Goal: Task Accomplishment & Management: Manage account settings

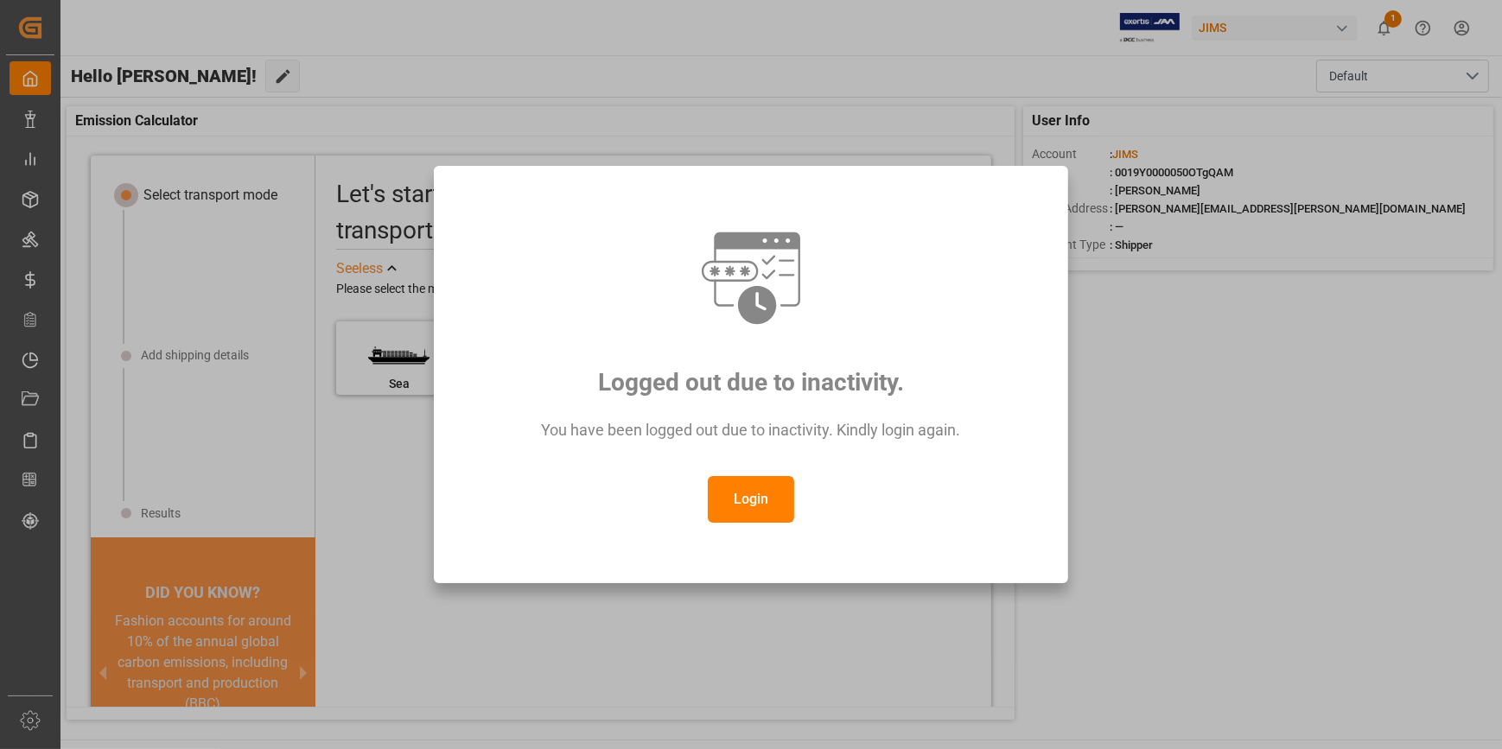
click at [723, 503] on button "Login" at bounding box center [751, 499] width 86 height 47
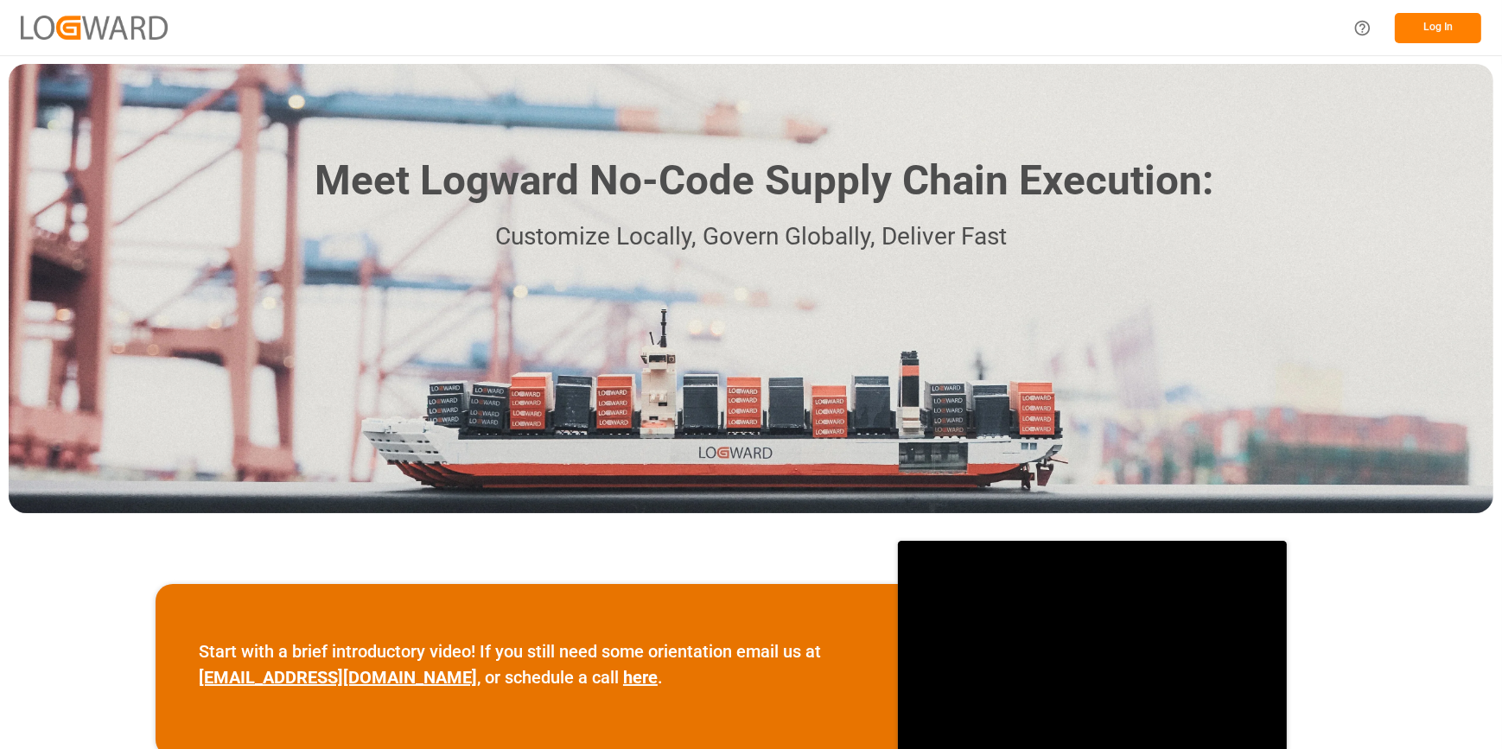
click at [1449, 38] on button "Log In" at bounding box center [1438, 28] width 86 height 30
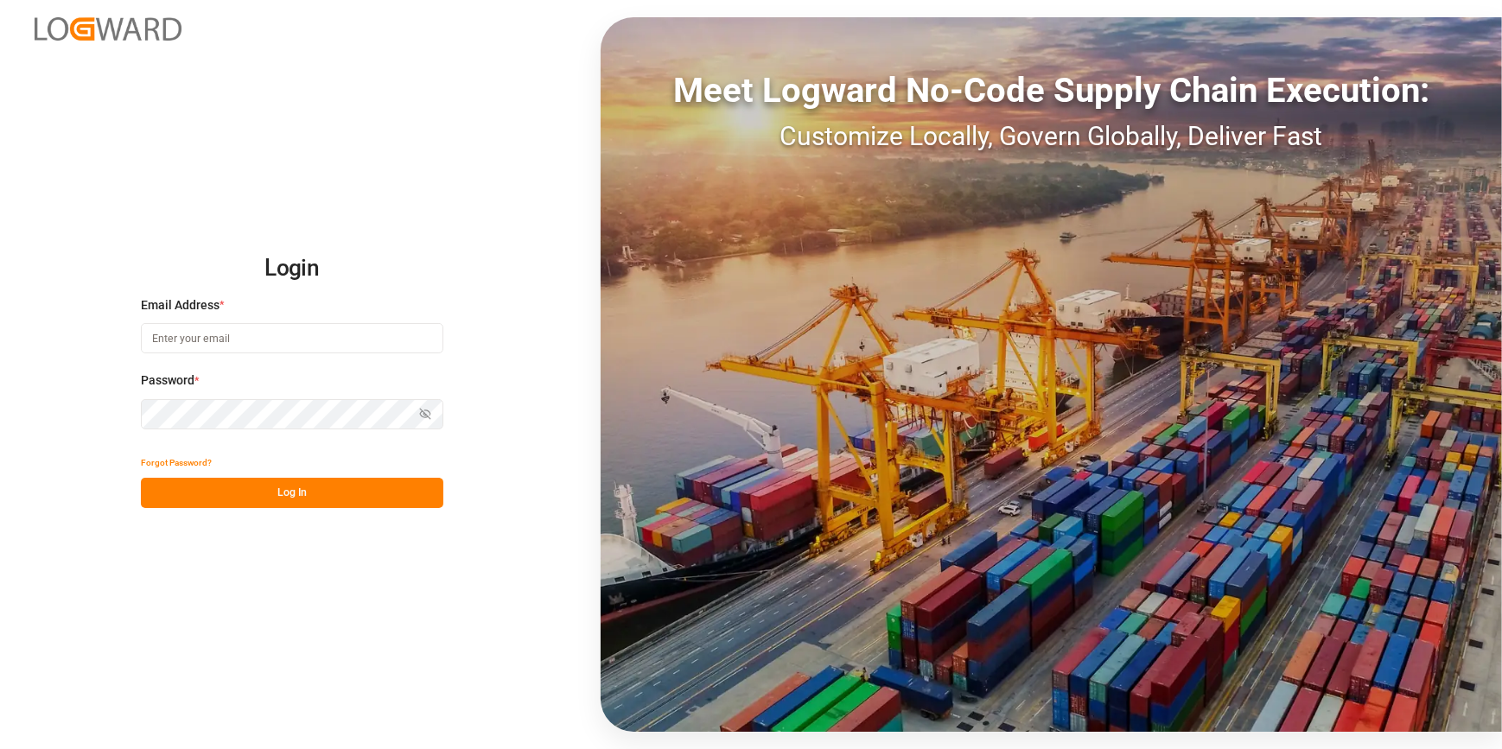
type input "catherine.heng@jamindustries.com"
drag, startPoint x: 213, startPoint y: 501, endPoint x: 211, endPoint y: 475, distance: 26.0
click at [213, 500] on button "Log In" at bounding box center [292, 493] width 302 height 30
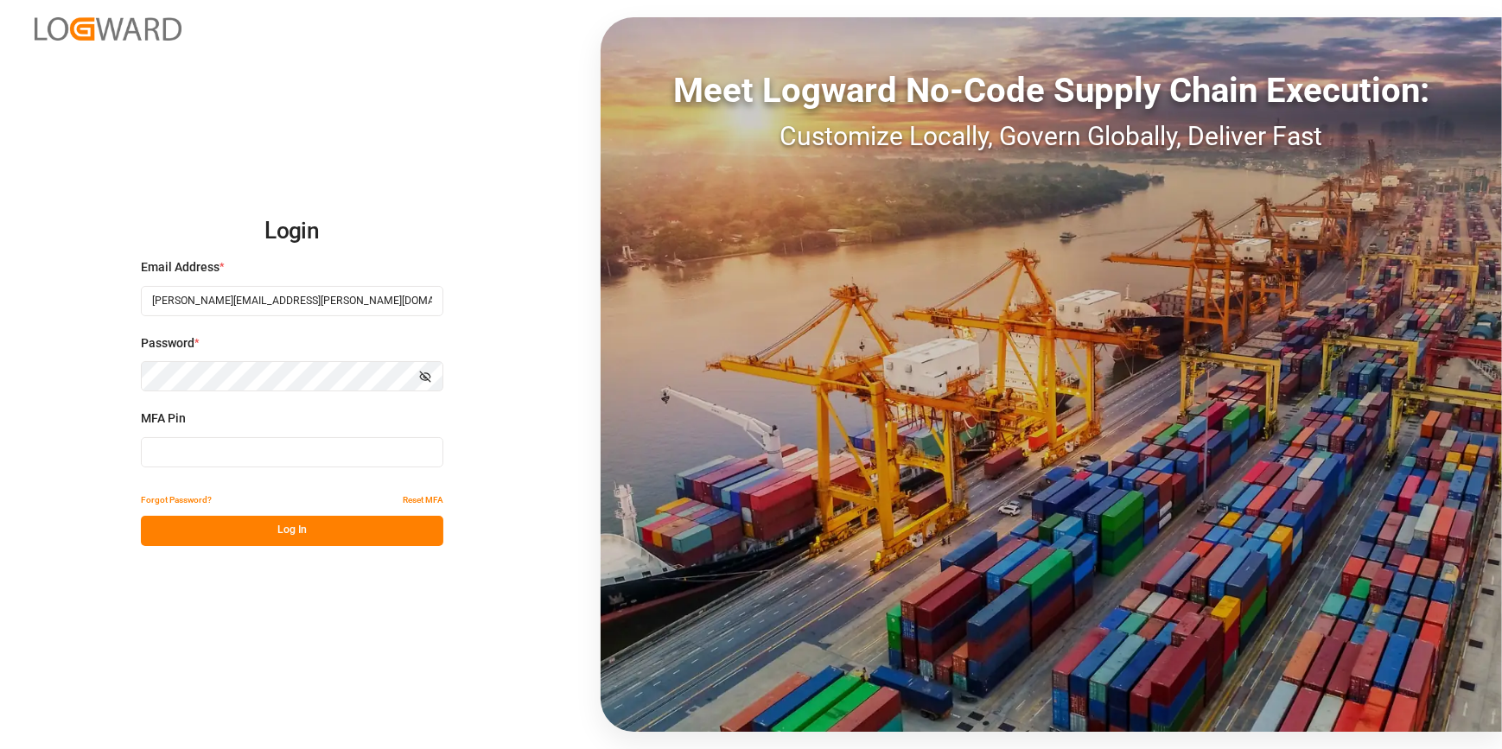
click at [152, 457] on input at bounding box center [292, 452] width 302 height 30
type input "320604"
click at [209, 536] on button "Log In" at bounding box center [292, 531] width 302 height 30
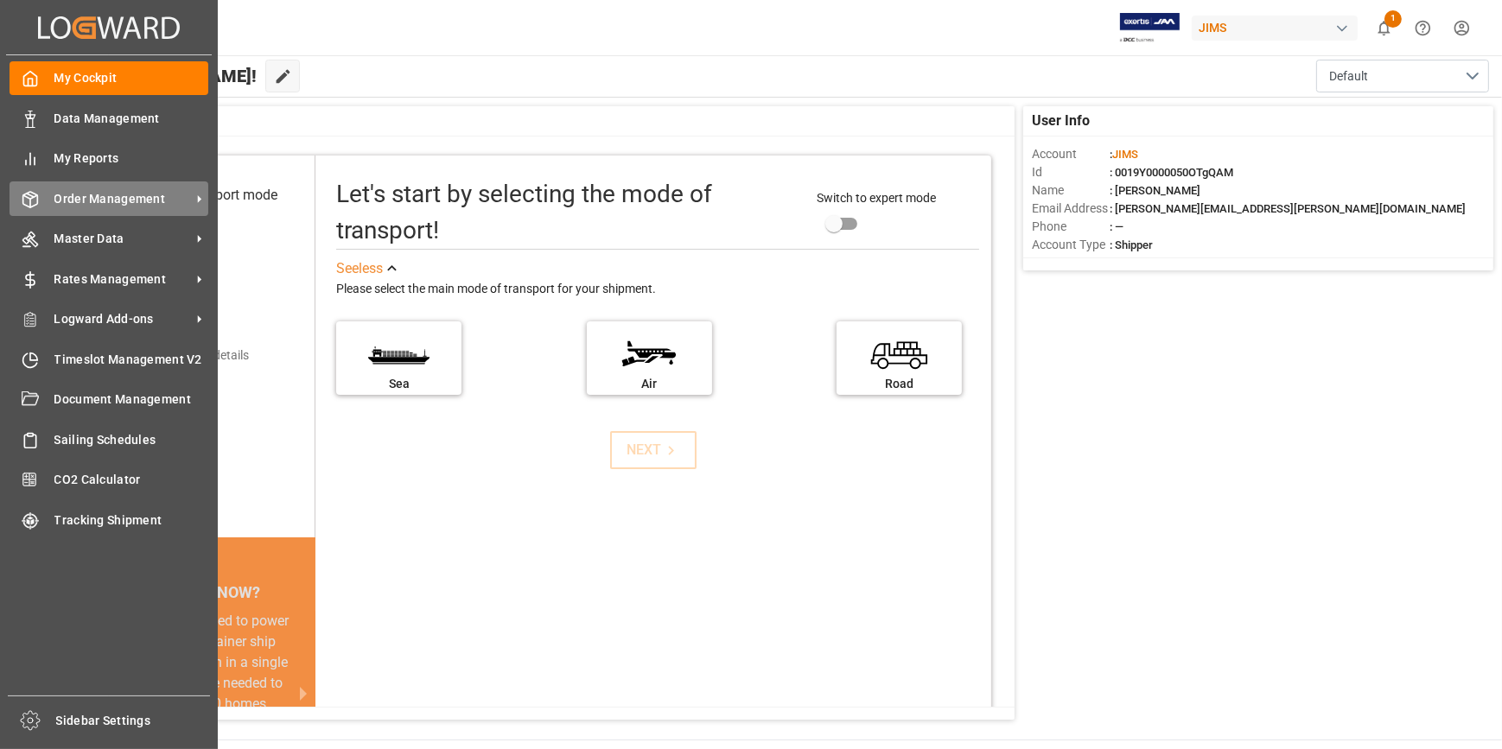
click at [106, 202] on span "Order Management" at bounding box center [122, 199] width 137 height 18
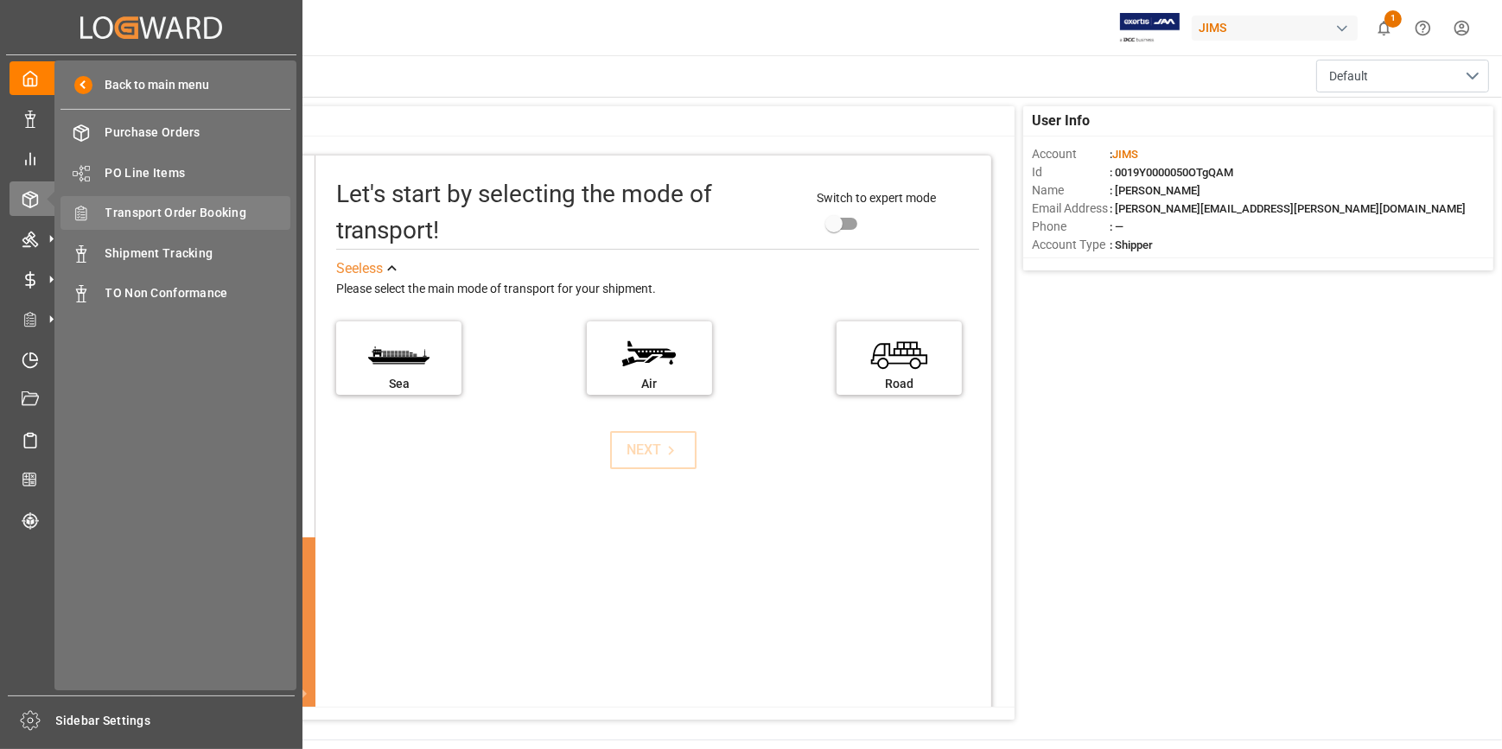
click at [189, 221] on span "Transport Order Booking" at bounding box center [198, 213] width 186 height 18
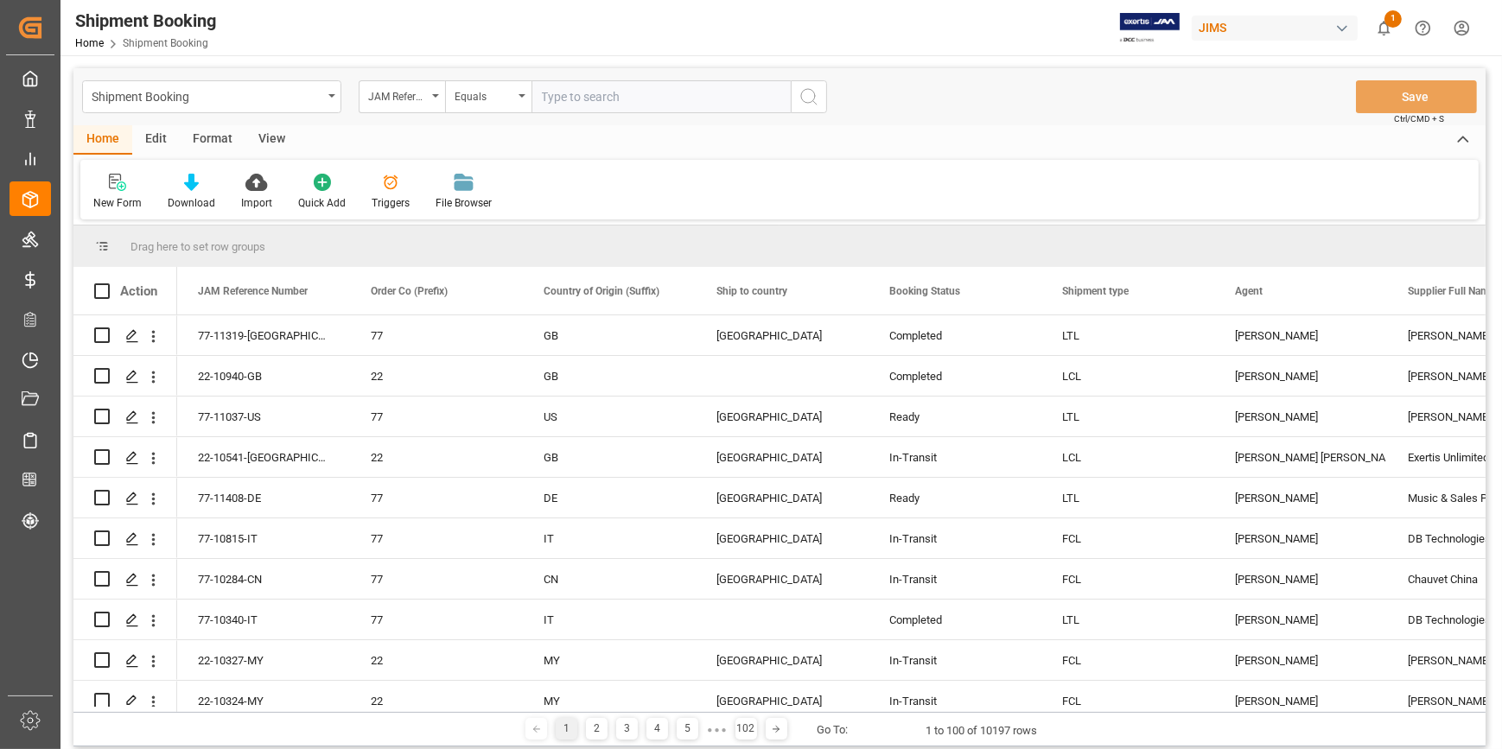
click at [553, 97] on input "text" at bounding box center [660, 96] width 259 height 33
drag, startPoint x: 634, startPoint y: 92, endPoint x: 480, endPoint y: 70, distance: 156.3
click at [480, 70] on div "Shipment Booking JAM Reference Number Equals 149506120945 Save Ctrl/CMD + S" at bounding box center [779, 96] width 1412 height 57
type input "22-10426-CN"
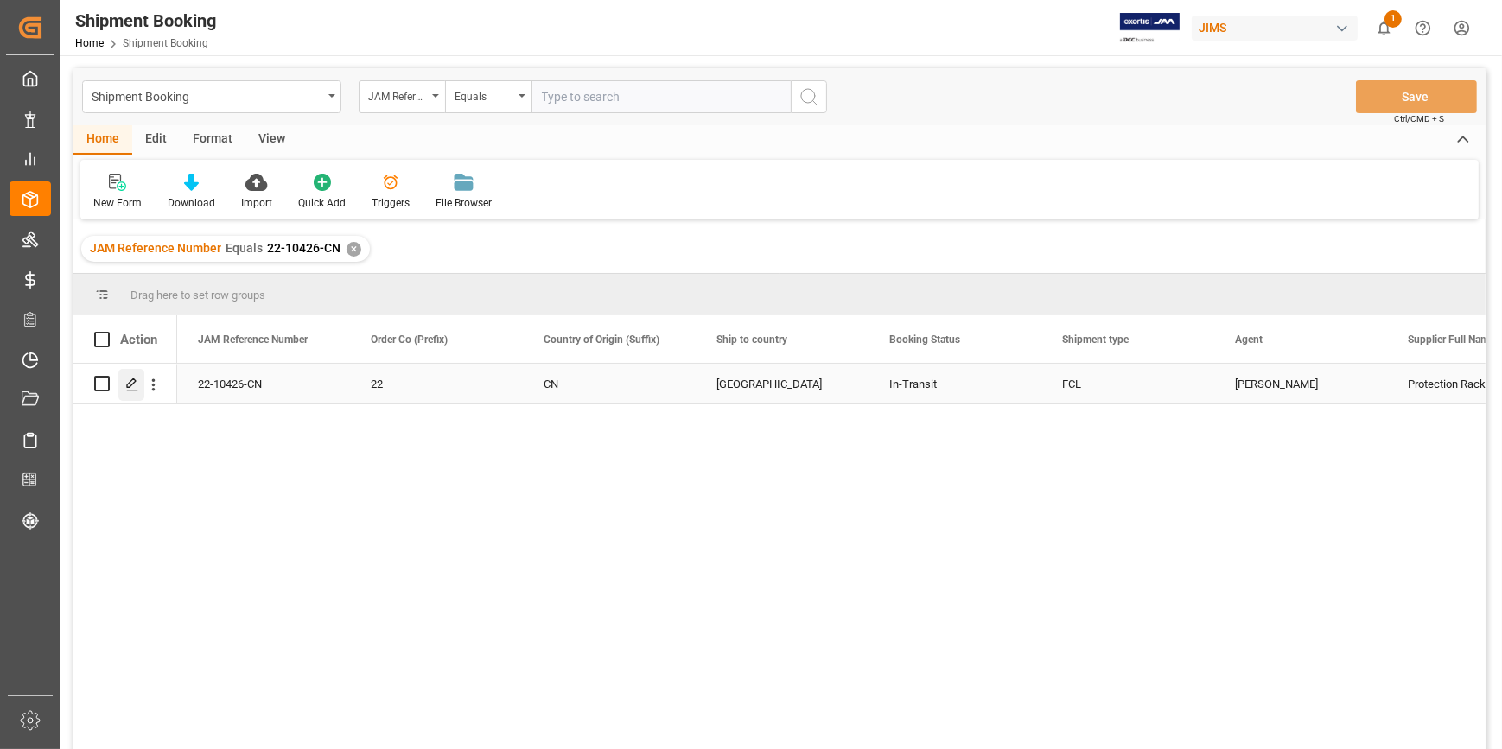
click at [130, 385] on polygon "Press SPACE to select this row." at bounding box center [131, 383] width 9 height 9
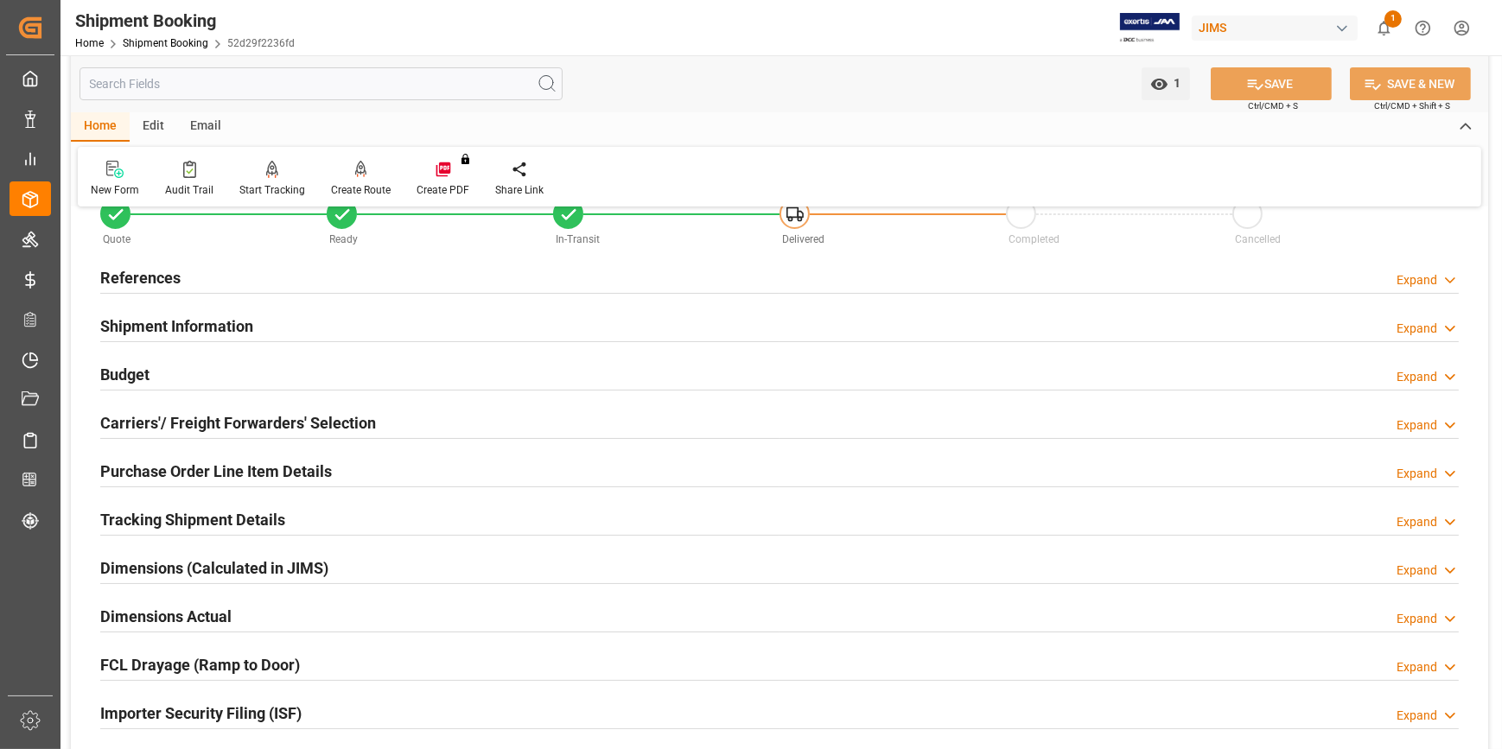
scroll to position [78, 0]
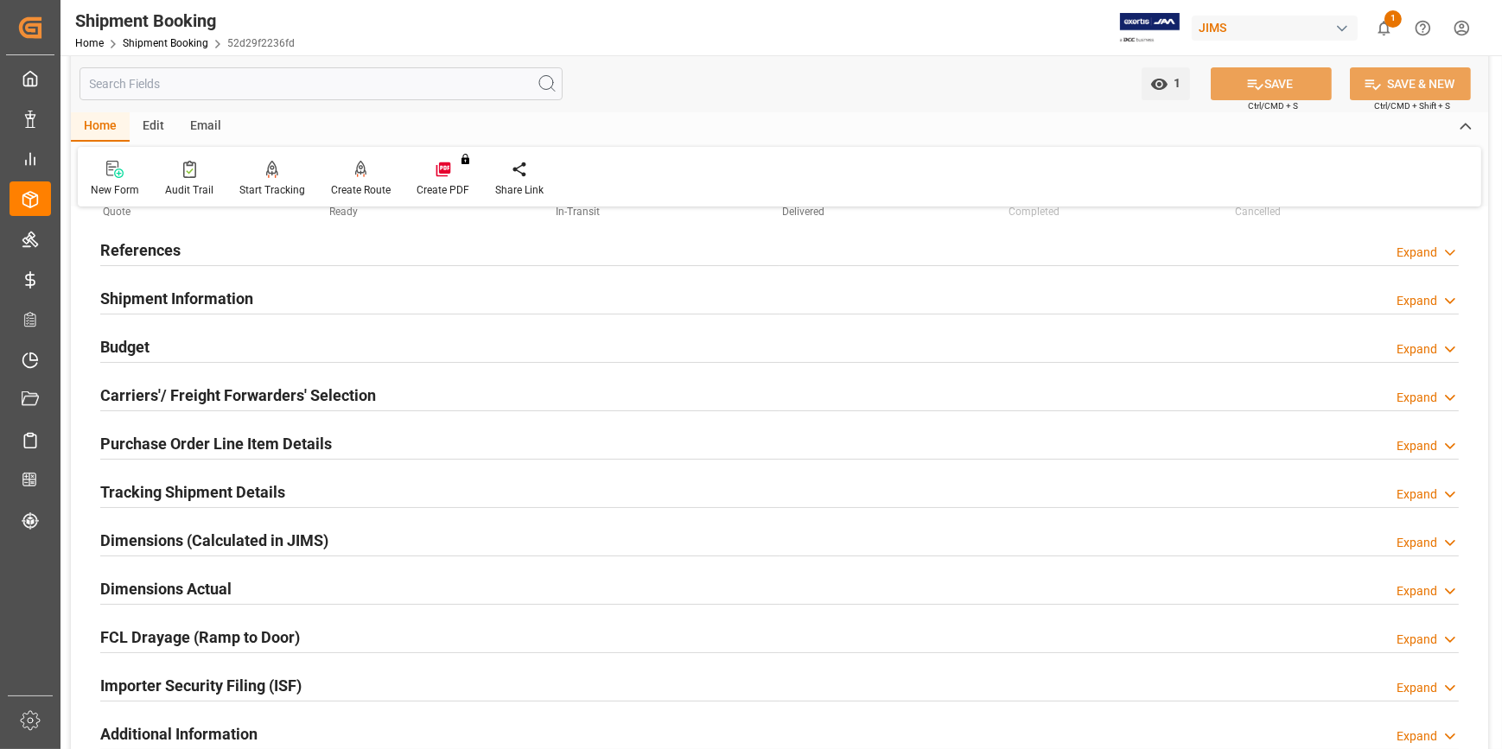
click at [130, 356] on h2 "Budget" at bounding box center [124, 346] width 49 height 23
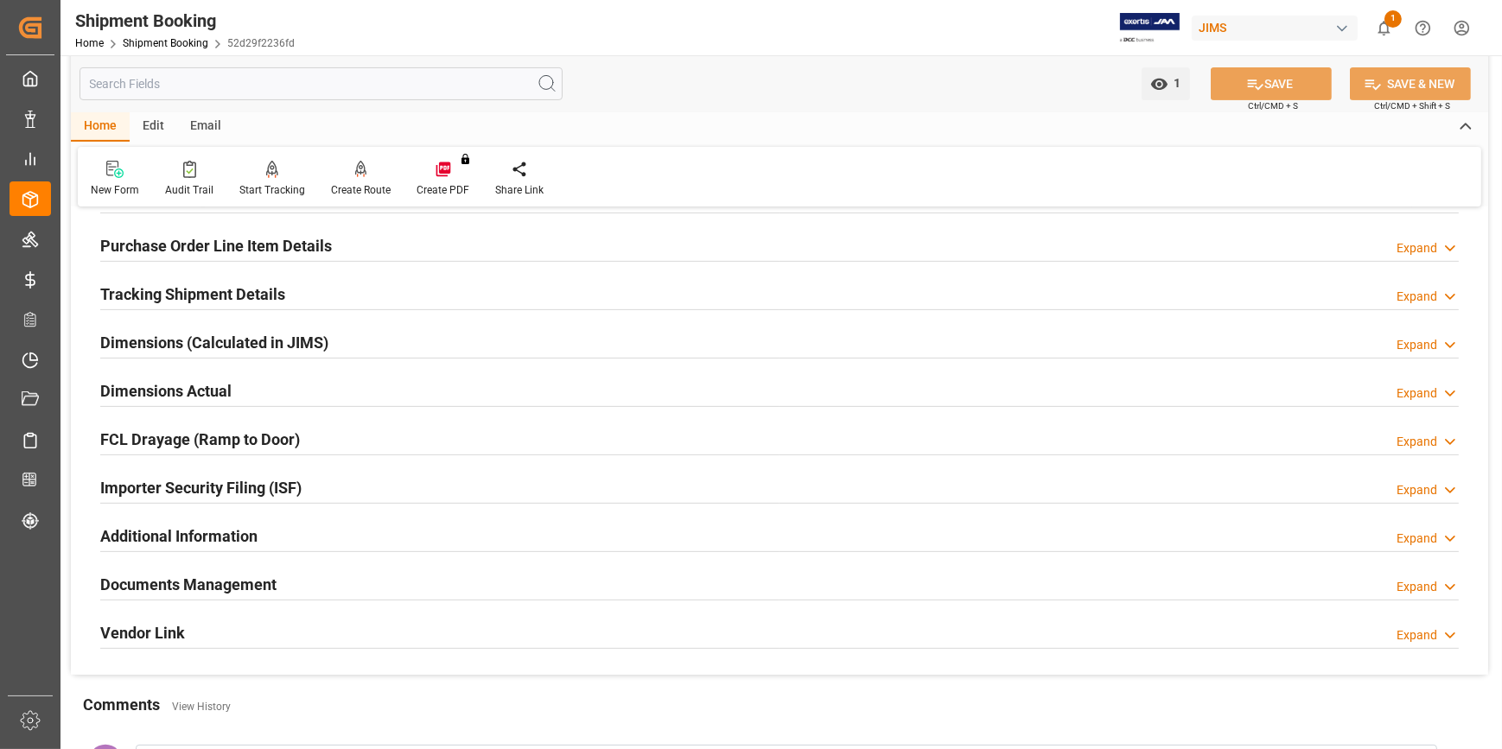
scroll to position [707, 0]
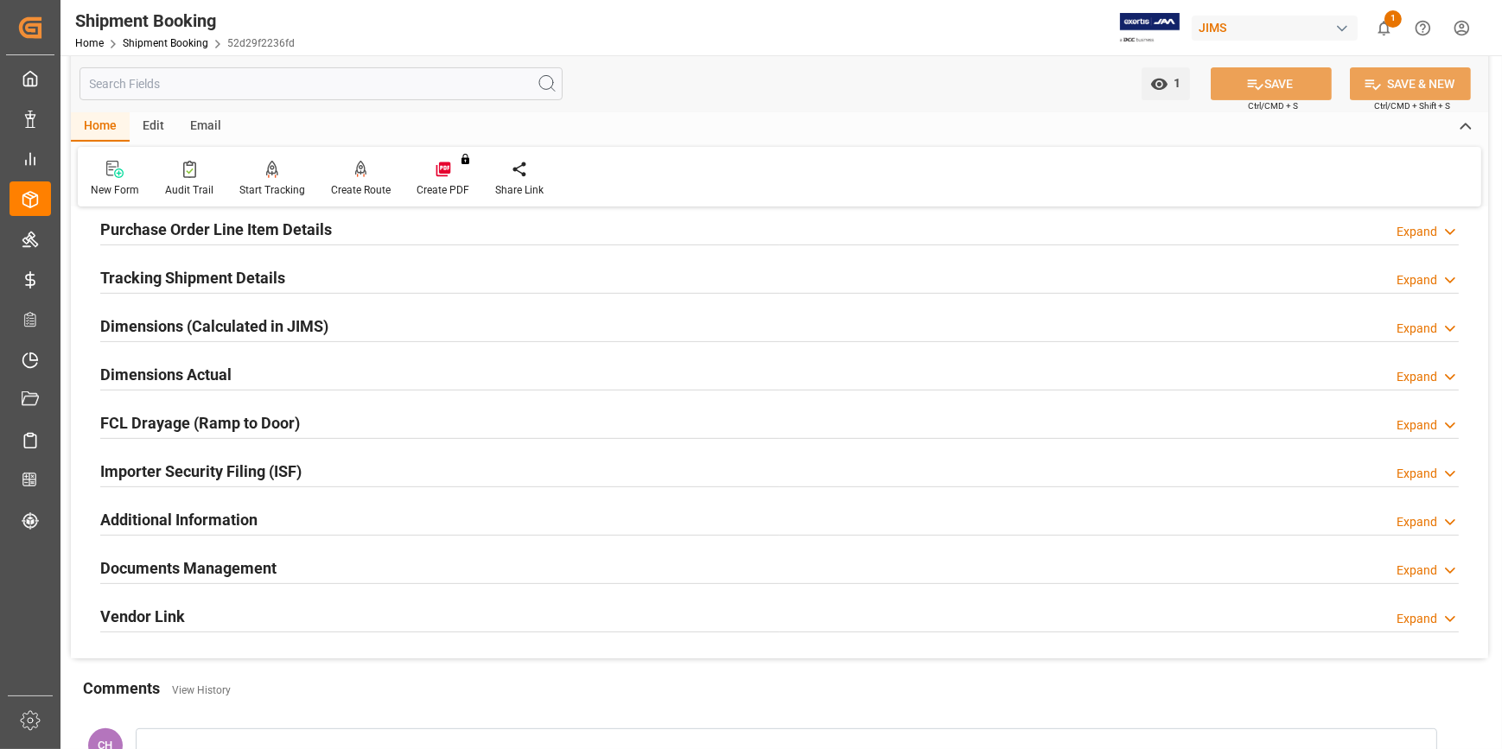
click at [198, 279] on h2 "Tracking Shipment Details" at bounding box center [192, 277] width 185 height 23
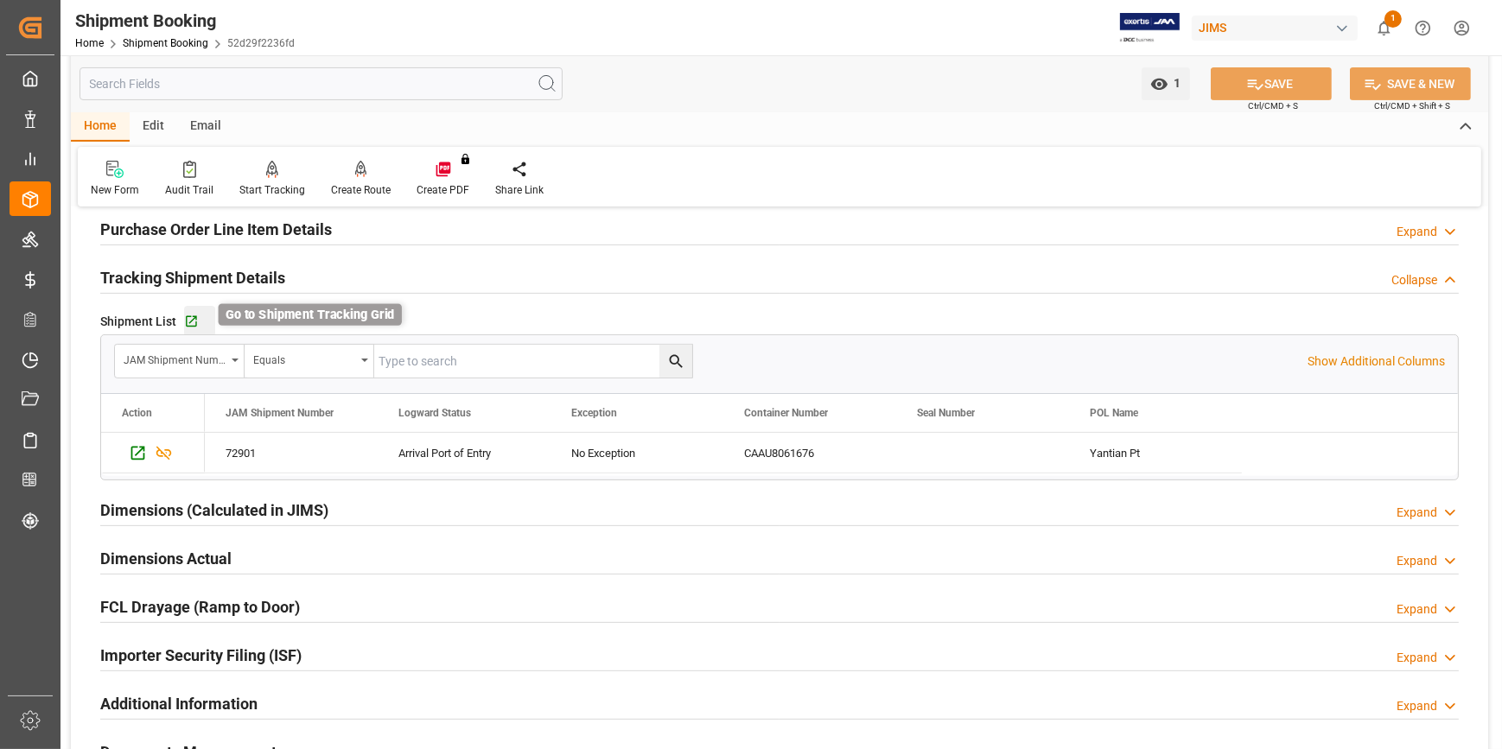
click at [193, 321] on icon "button" at bounding box center [191, 322] width 15 height 15
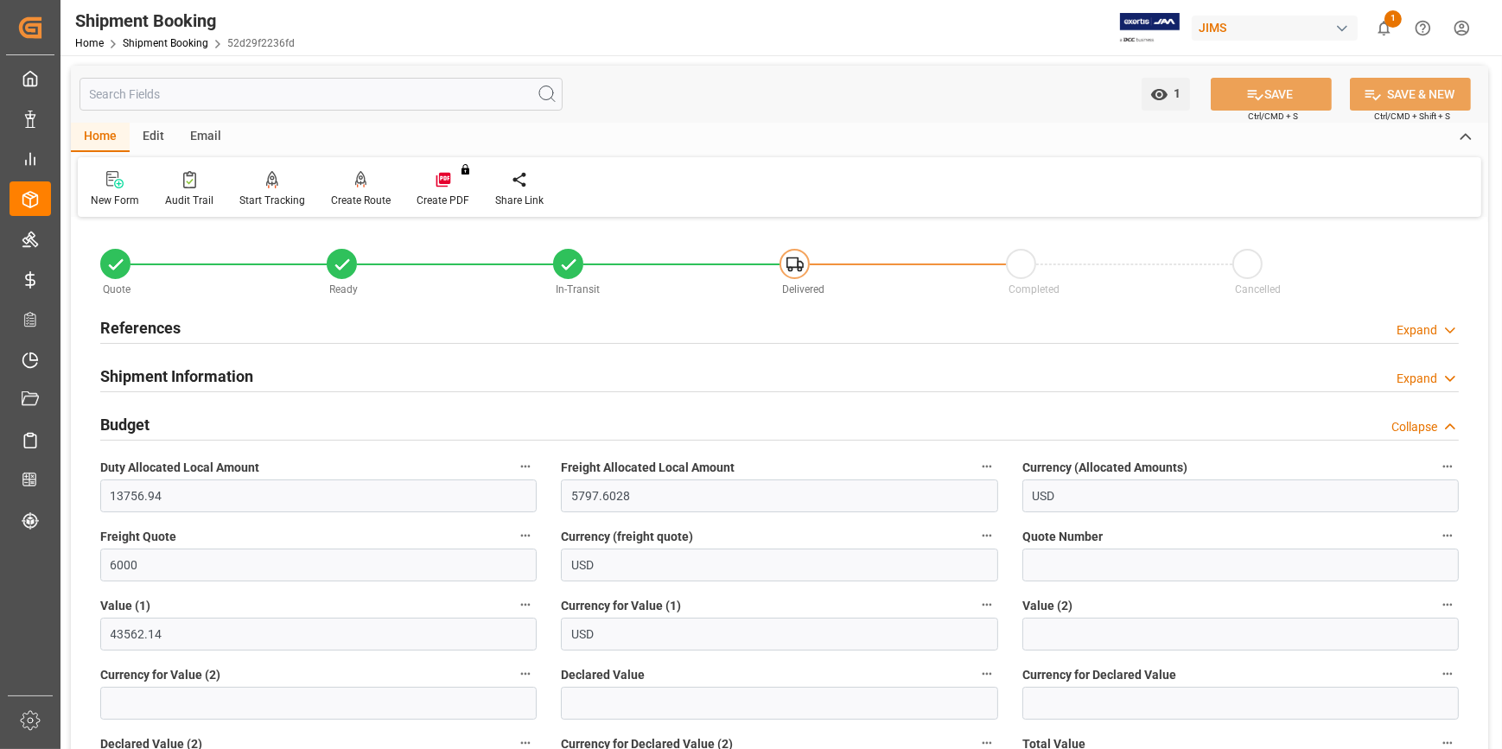
scroll to position [0, 0]
click at [128, 324] on h2 "References" at bounding box center [140, 327] width 80 height 23
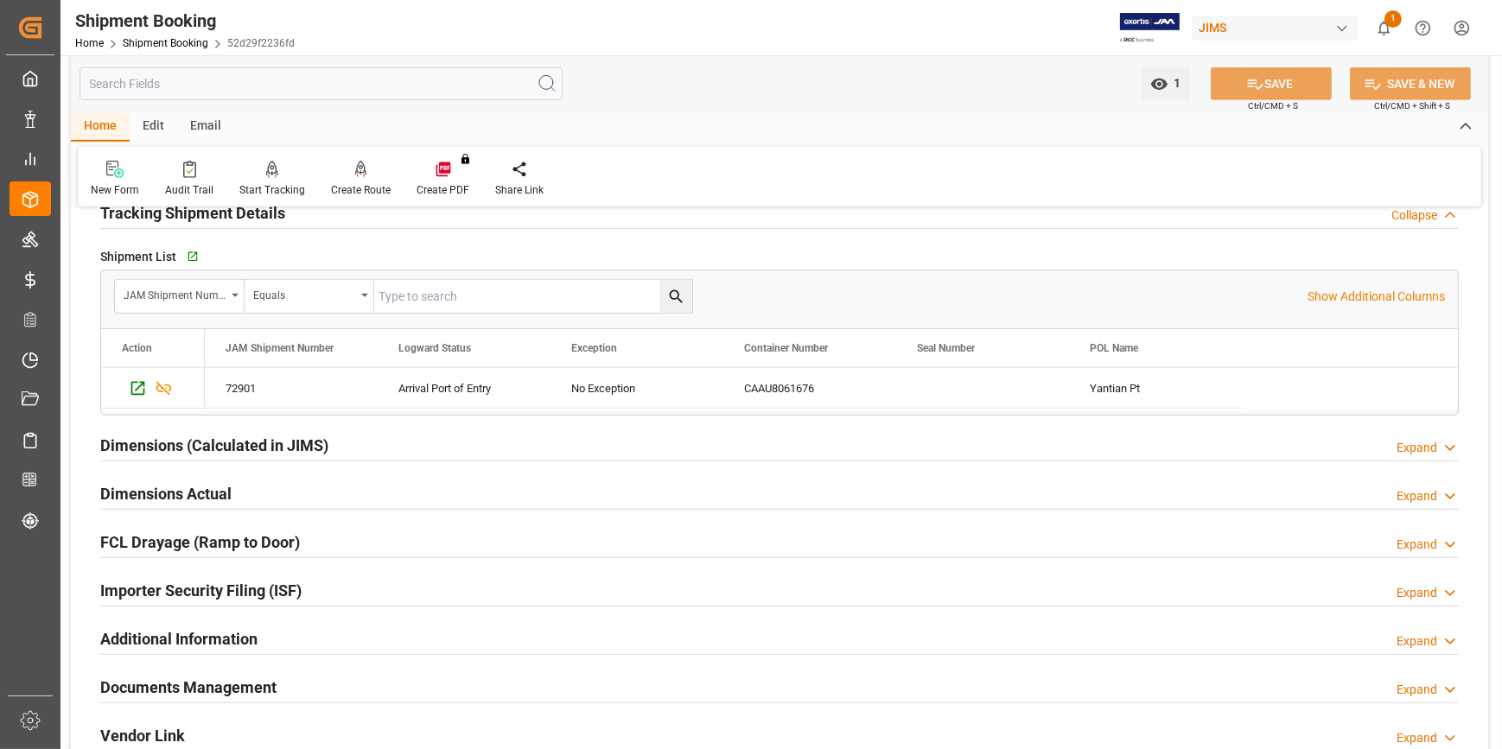
scroll to position [1257, 0]
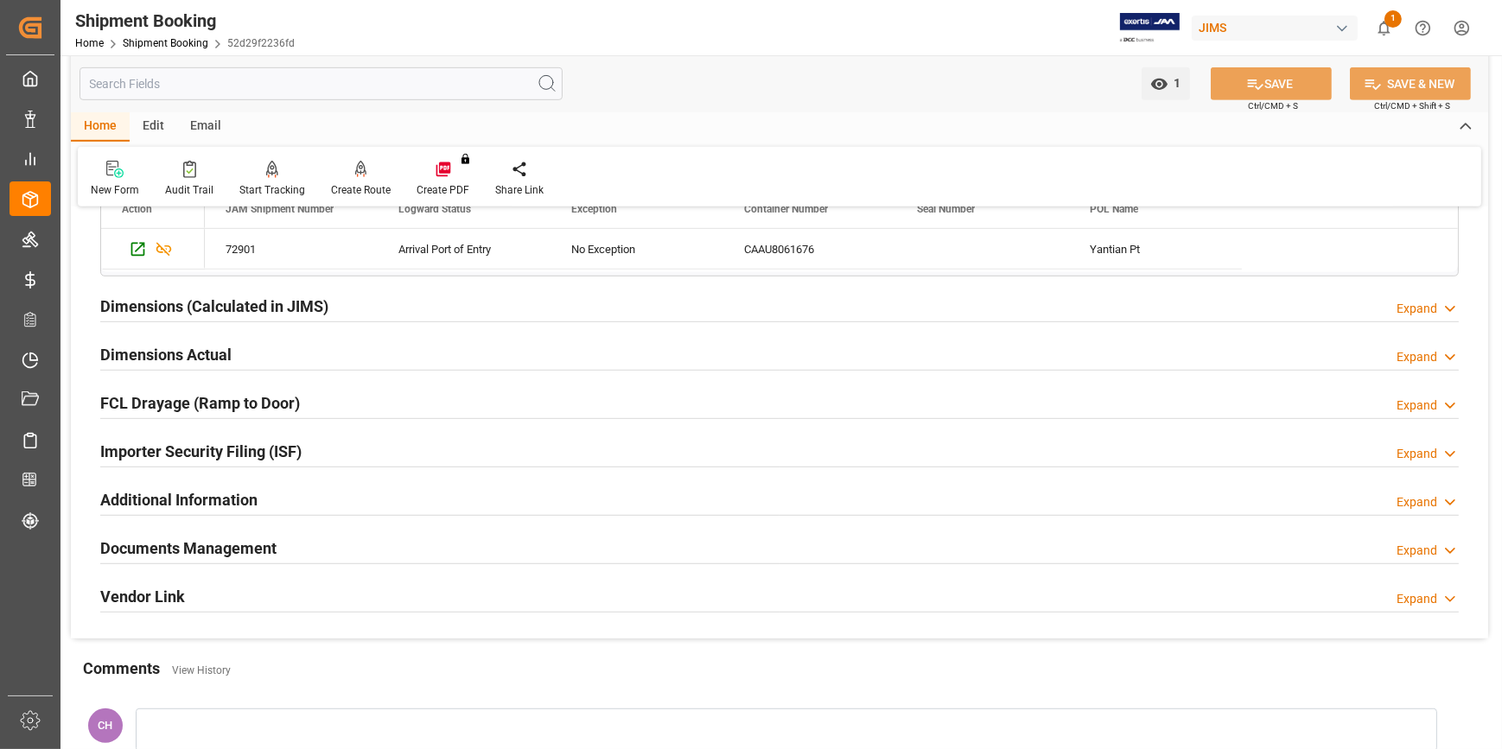
click at [151, 546] on h2 "Documents Management" at bounding box center [188, 548] width 176 height 23
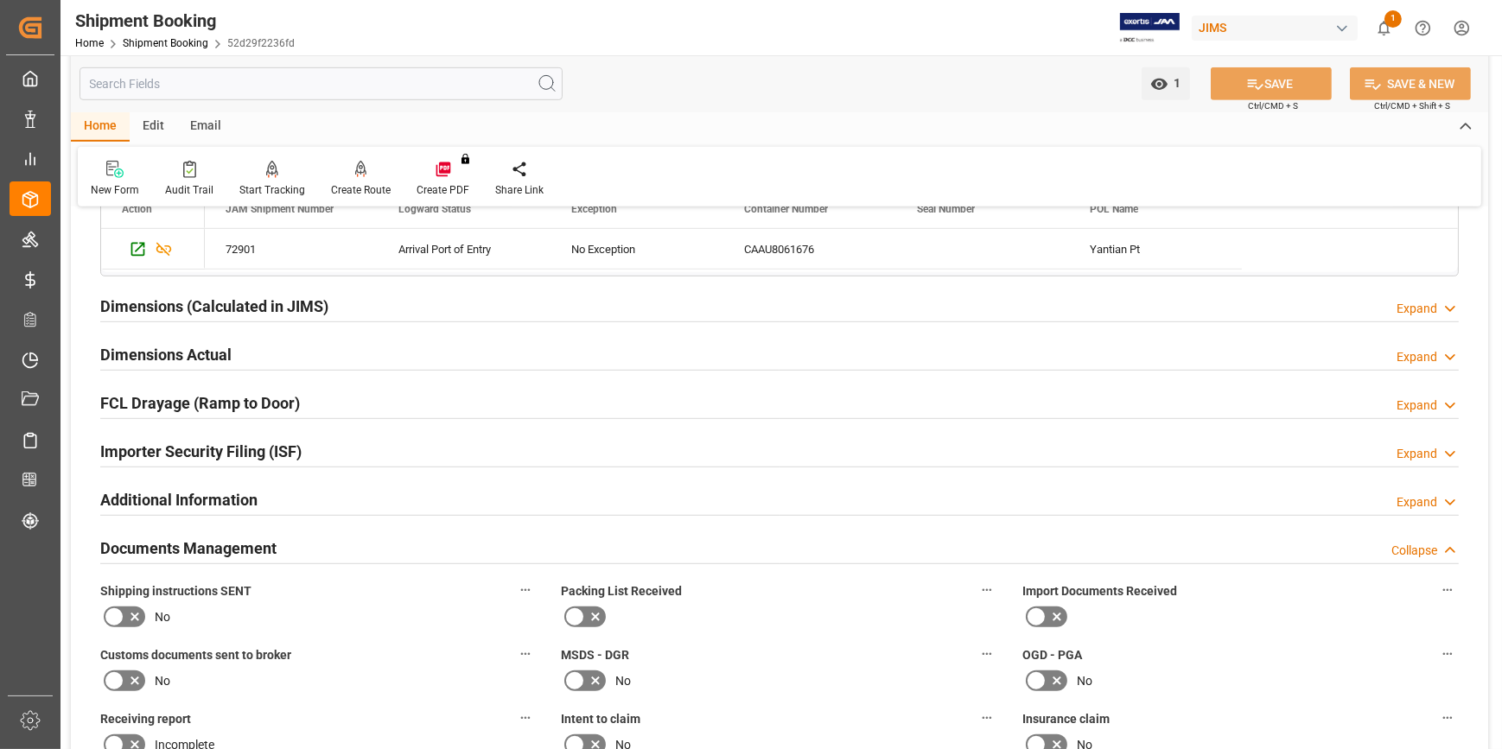
click at [112, 617] on icon at bounding box center [114, 617] width 21 height 21
click at [0, 0] on input "checkbox" at bounding box center [0, 0] width 0 height 0
click at [589, 614] on icon at bounding box center [595, 617] width 21 height 21
click at [0, 0] on input "checkbox" at bounding box center [0, 0] width 0 height 0
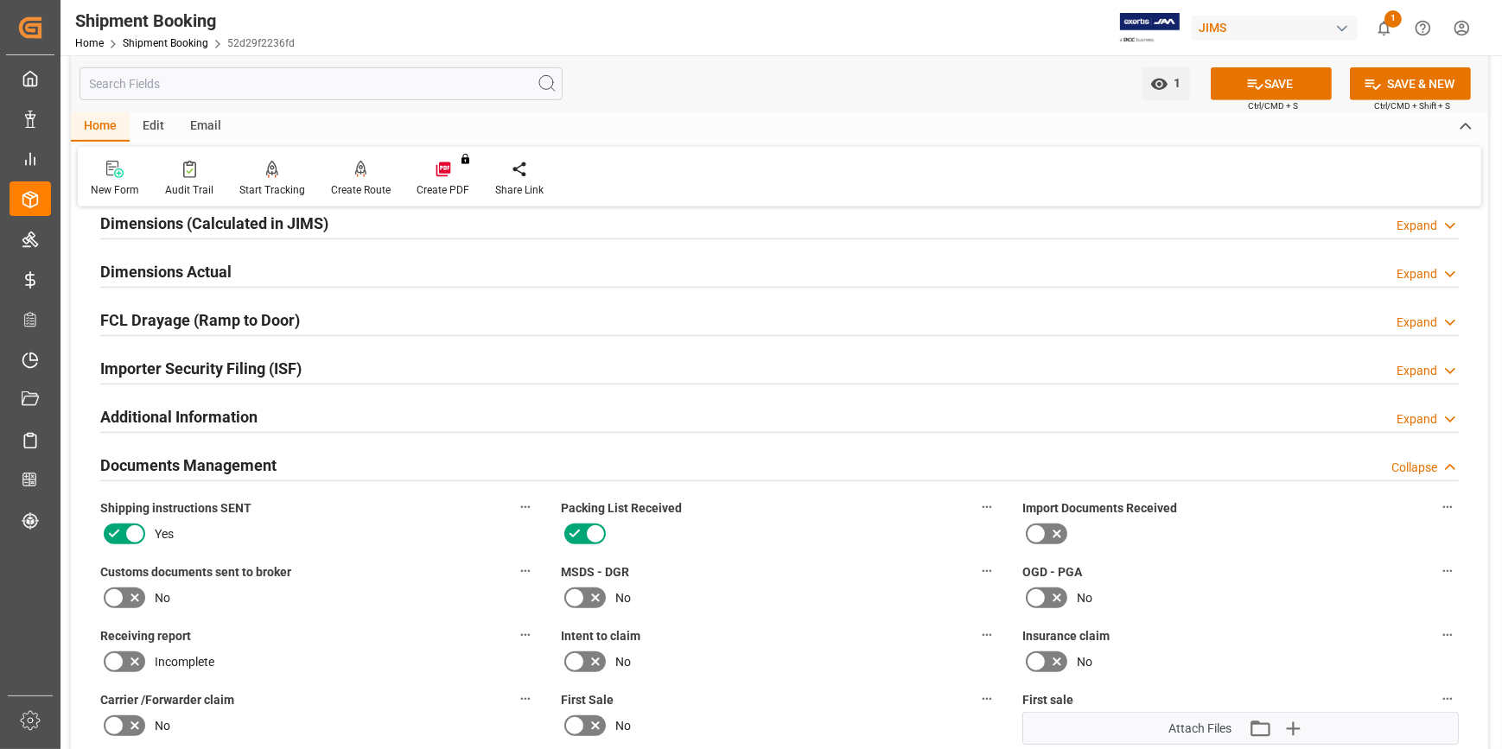
scroll to position [1492, 0]
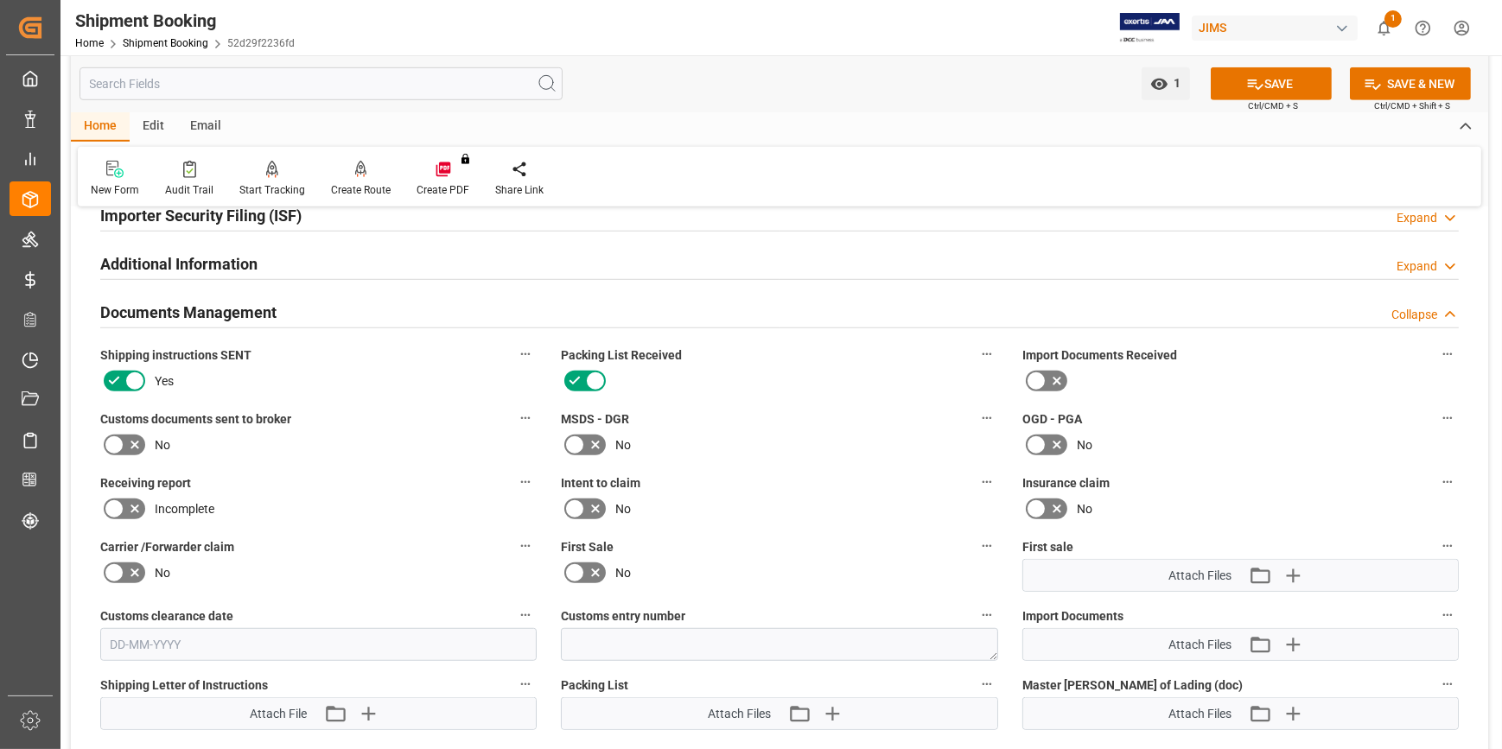
click at [588, 377] on icon at bounding box center [595, 381] width 21 height 21
click at [0, 0] on input "checkbox" at bounding box center [0, 0] width 0 height 0
click at [110, 444] on icon at bounding box center [114, 445] width 21 height 21
click at [0, 0] on input "checkbox" at bounding box center [0, 0] width 0 height 0
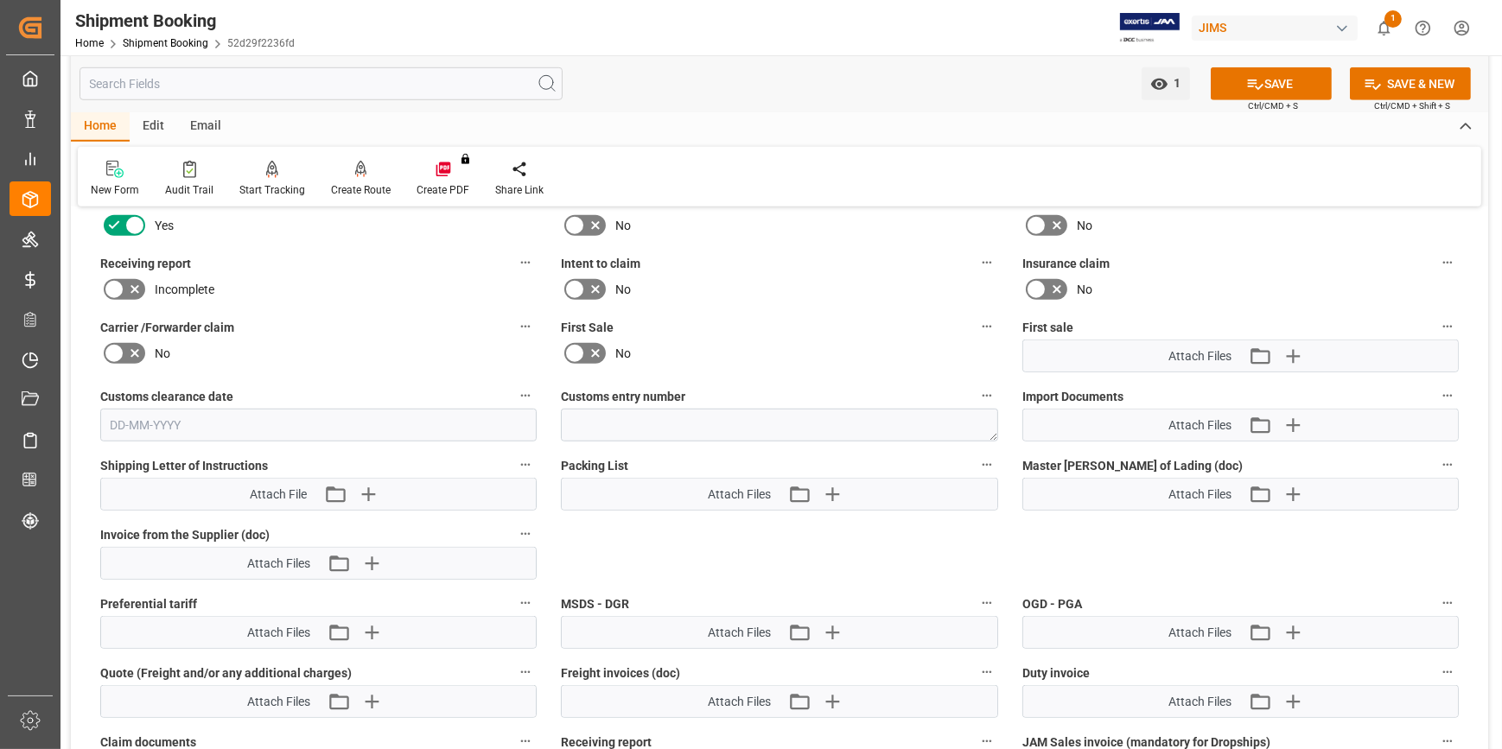
scroll to position [1806, 0]
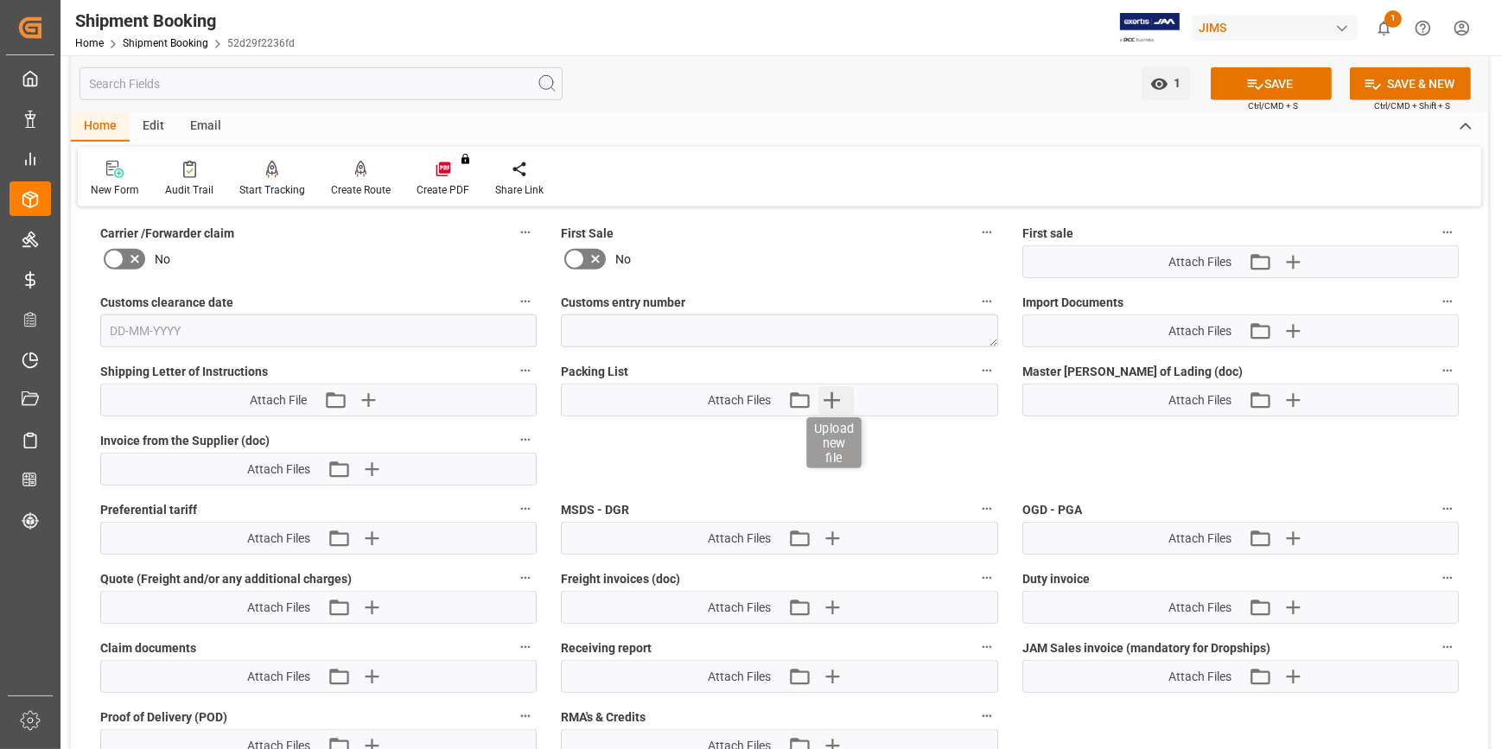
click at [834, 396] on icon "button" at bounding box center [832, 400] width 16 height 16
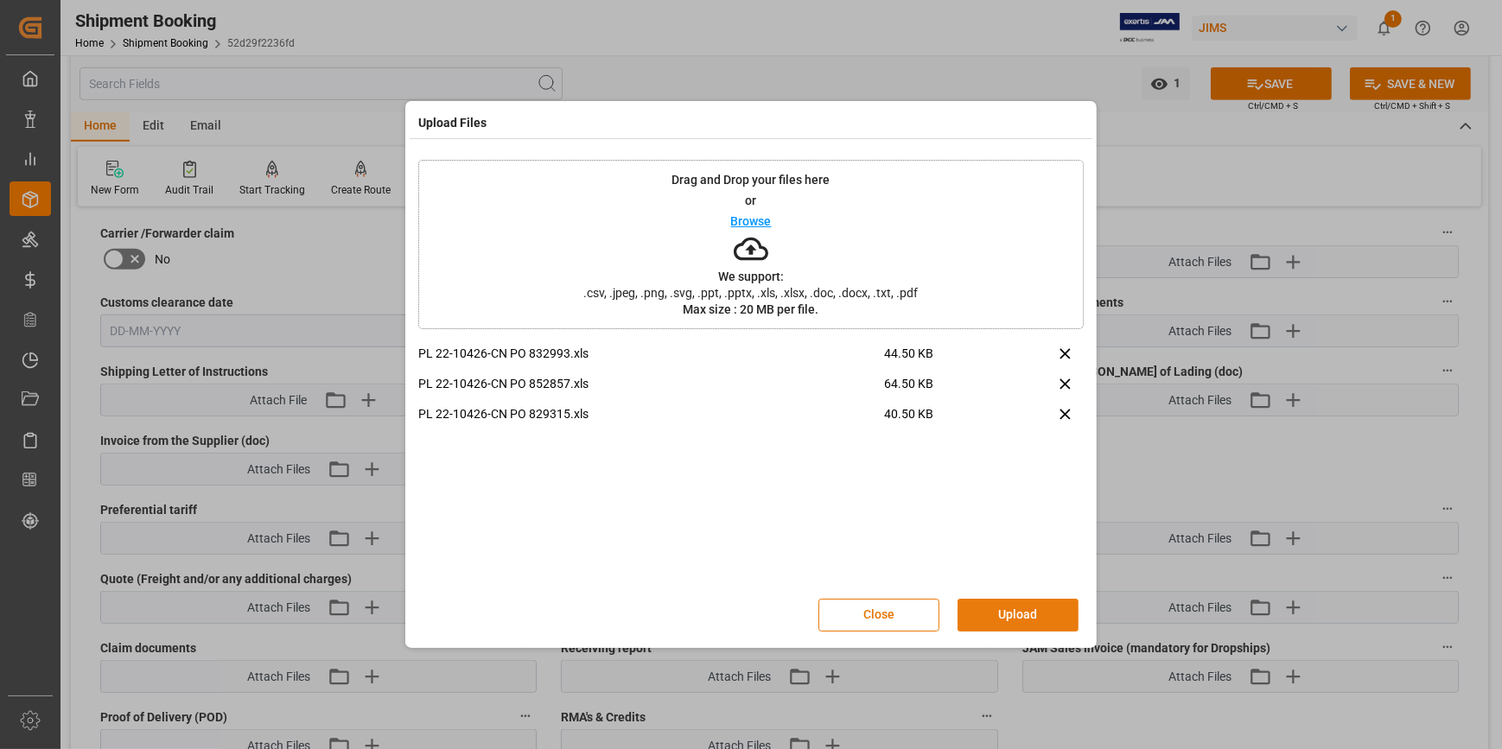
click at [1015, 611] on button "Upload" at bounding box center [1018, 615] width 121 height 33
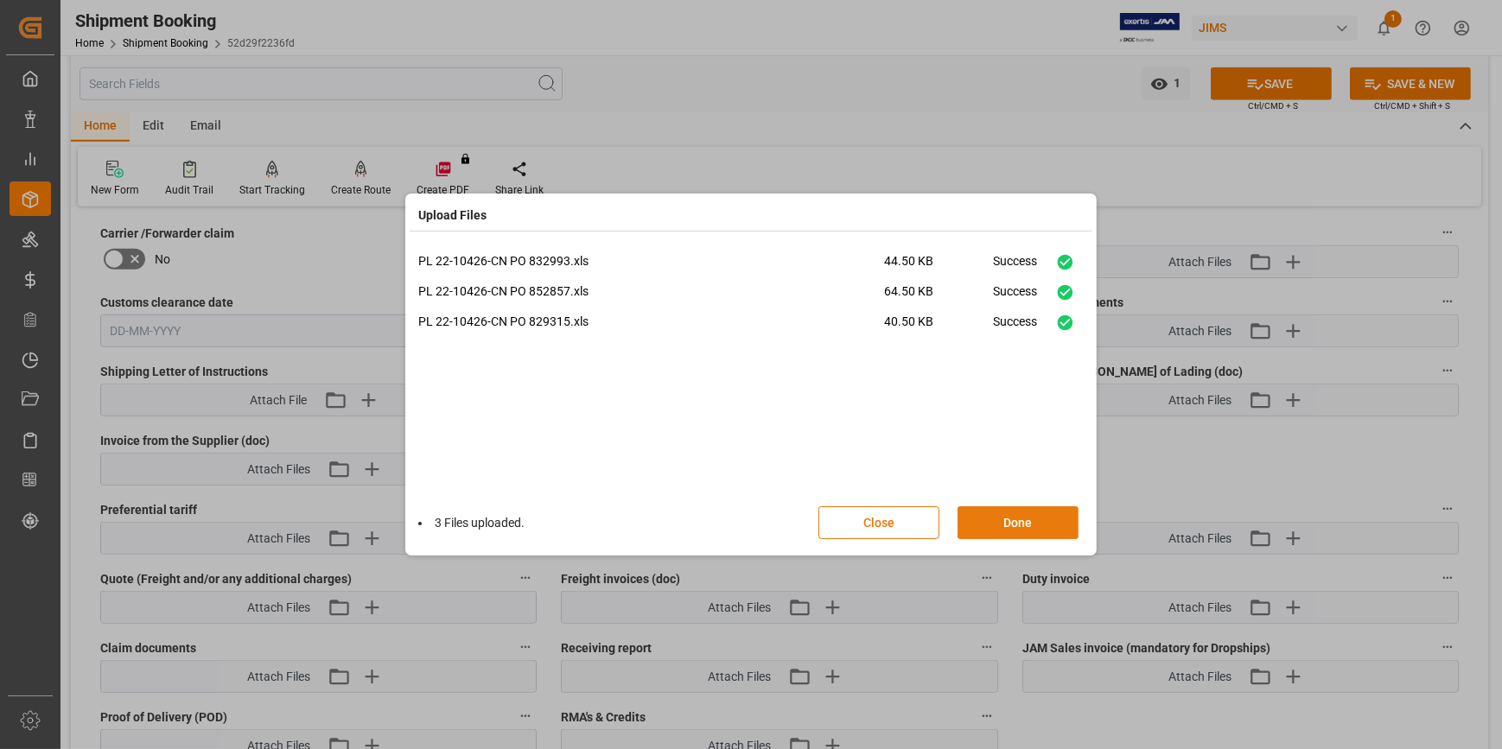
click at [985, 527] on button "Done" at bounding box center [1018, 522] width 121 height 33
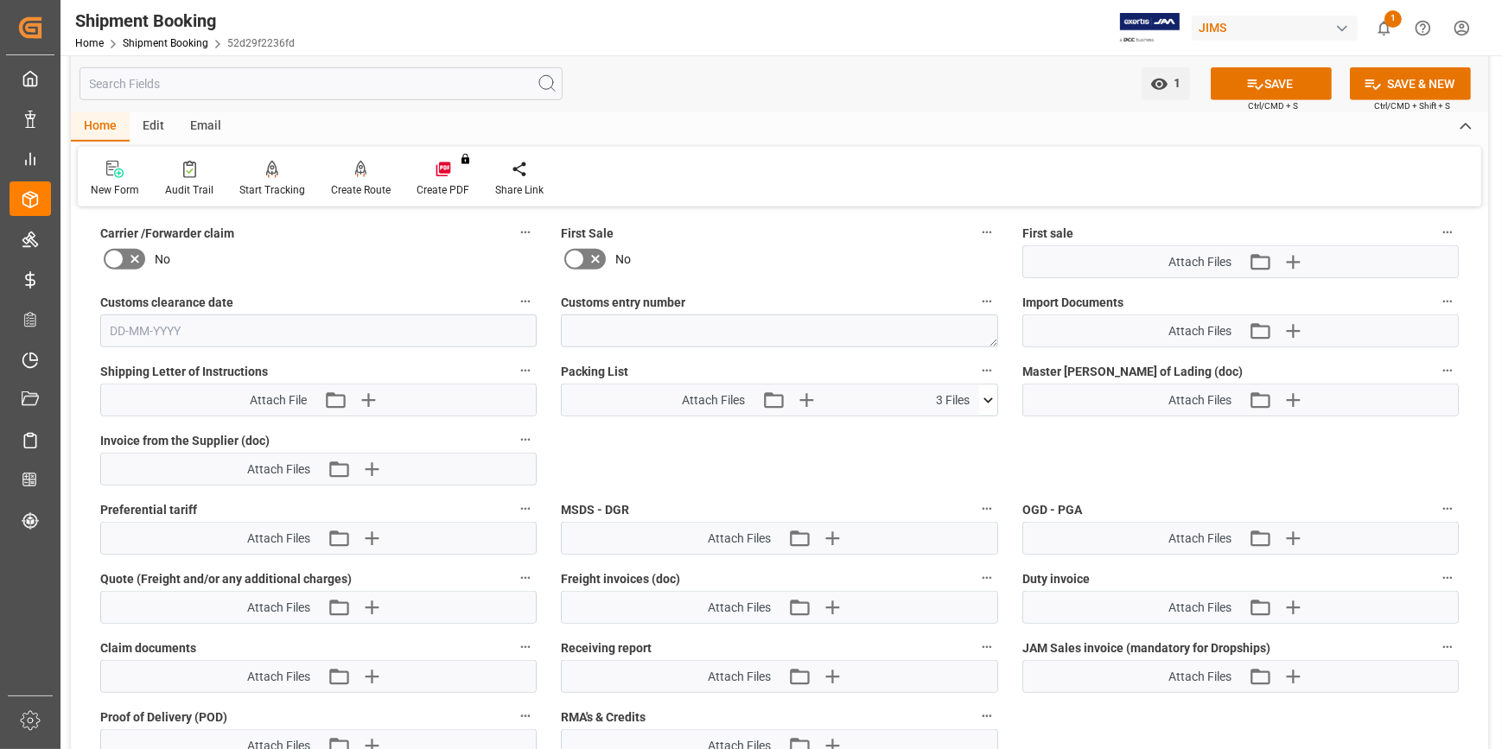
scroll to position [1728, 0]
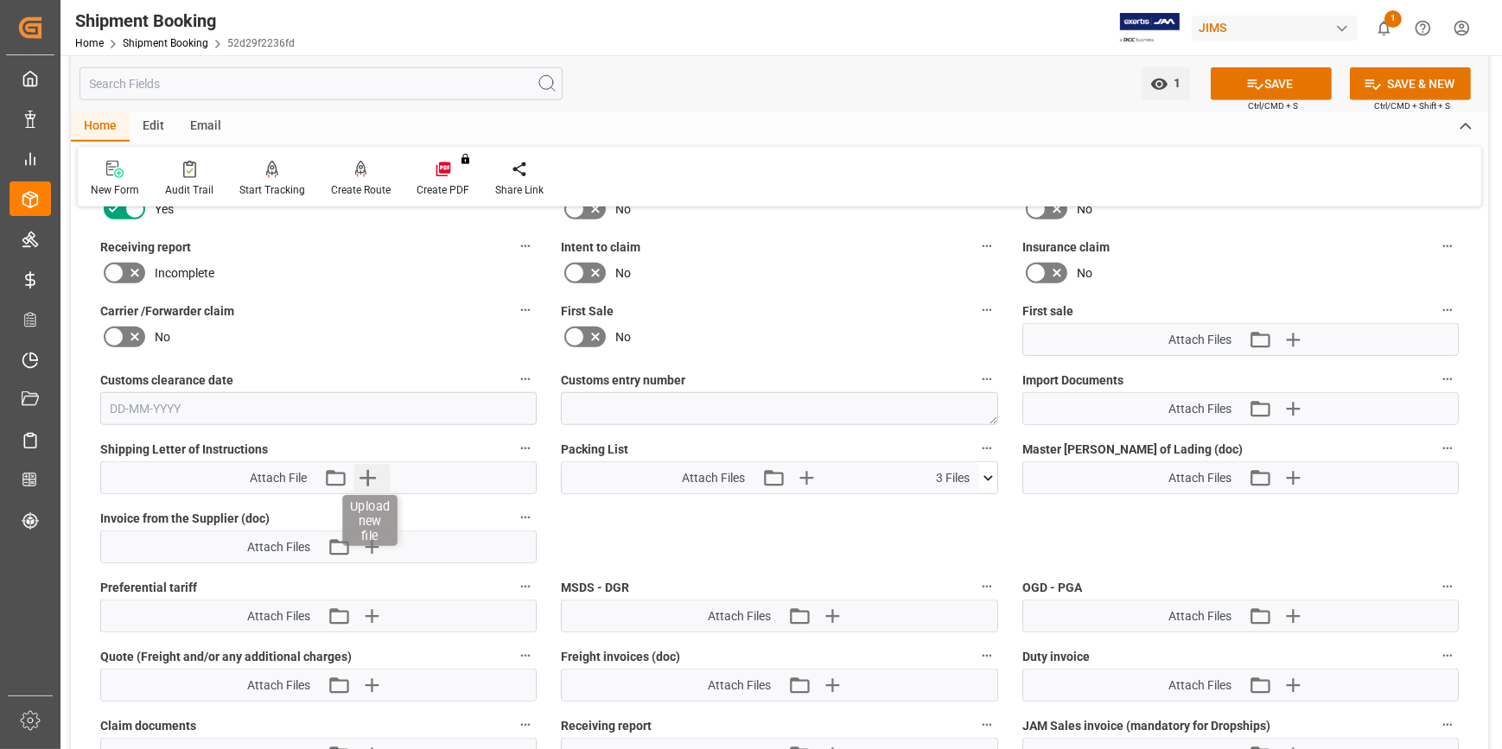
click at [367, 480] on icon "button" at bounding box center [368, 478] width 16 height 16
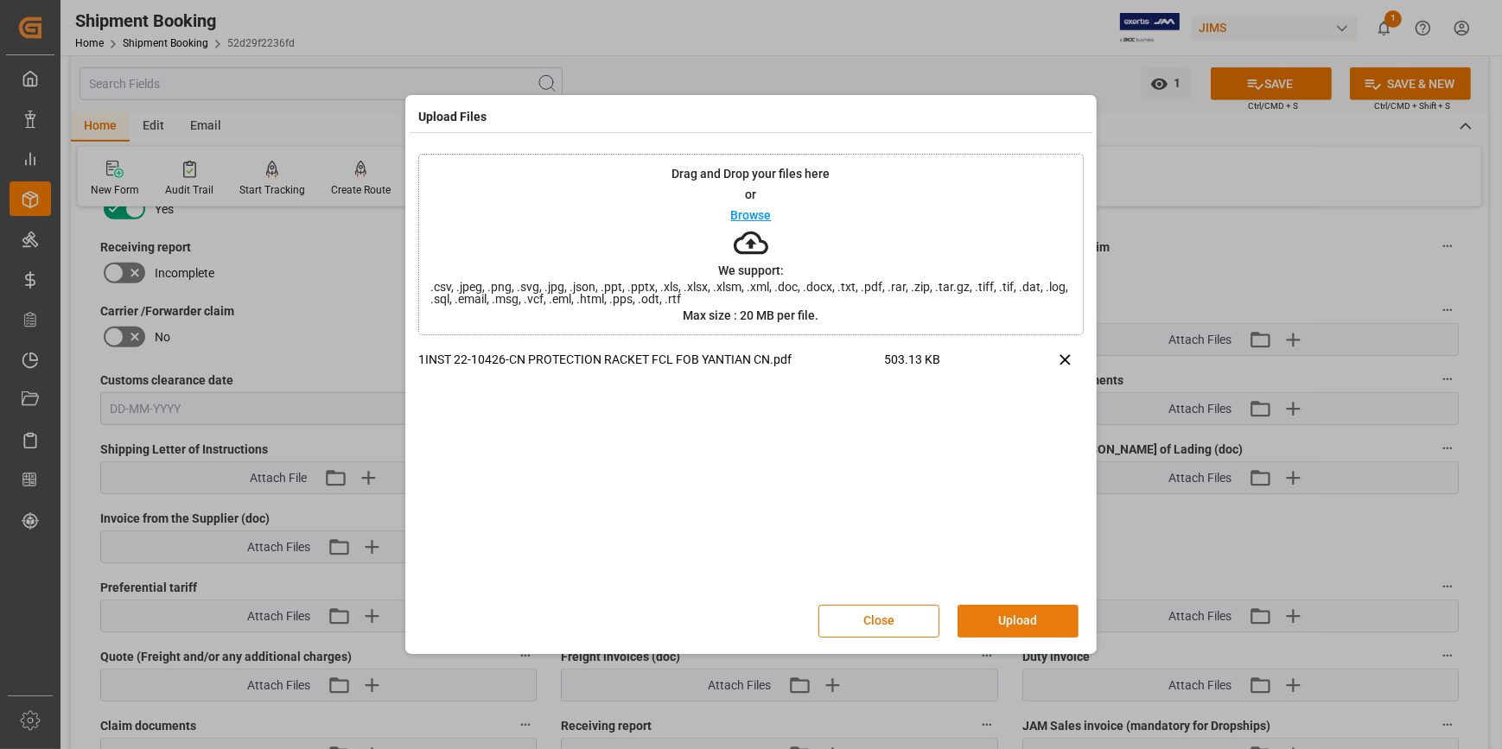
click at [1011, 611] on button "Upload" at bounding box center [1018, 621] width 121 height 33
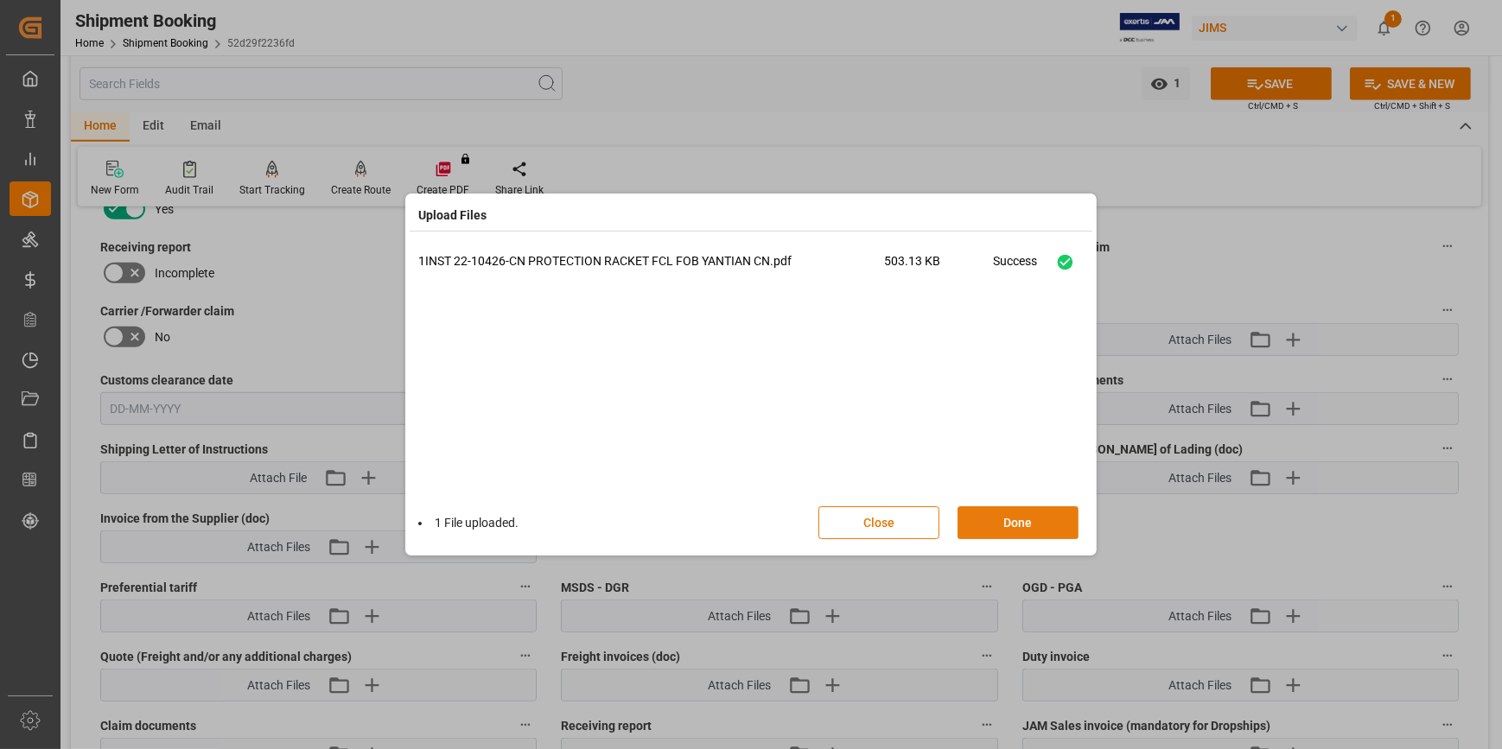
click at [1014, 525] on button "Done" at bounding box center [1018, 522] width 121 height 33
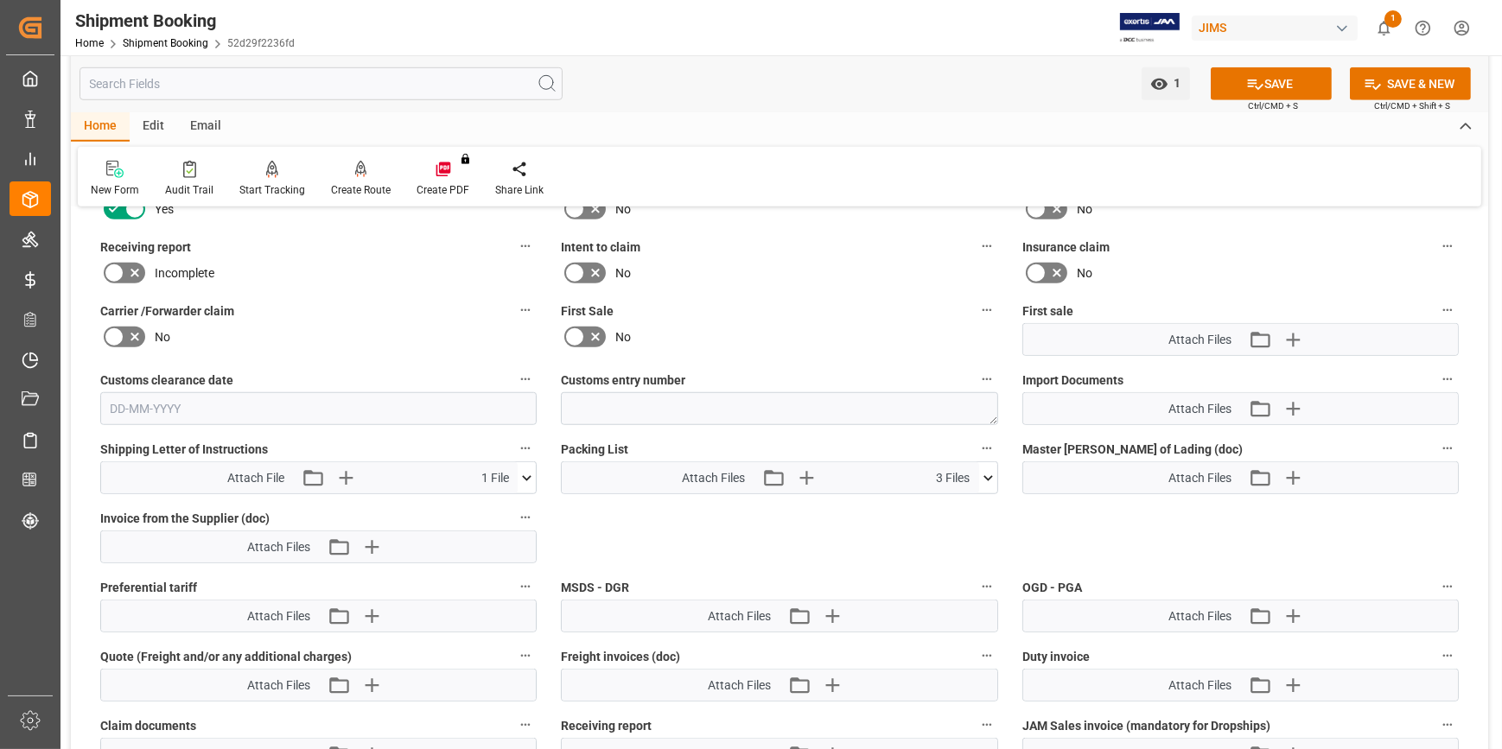
scroll to position [1650, 0]
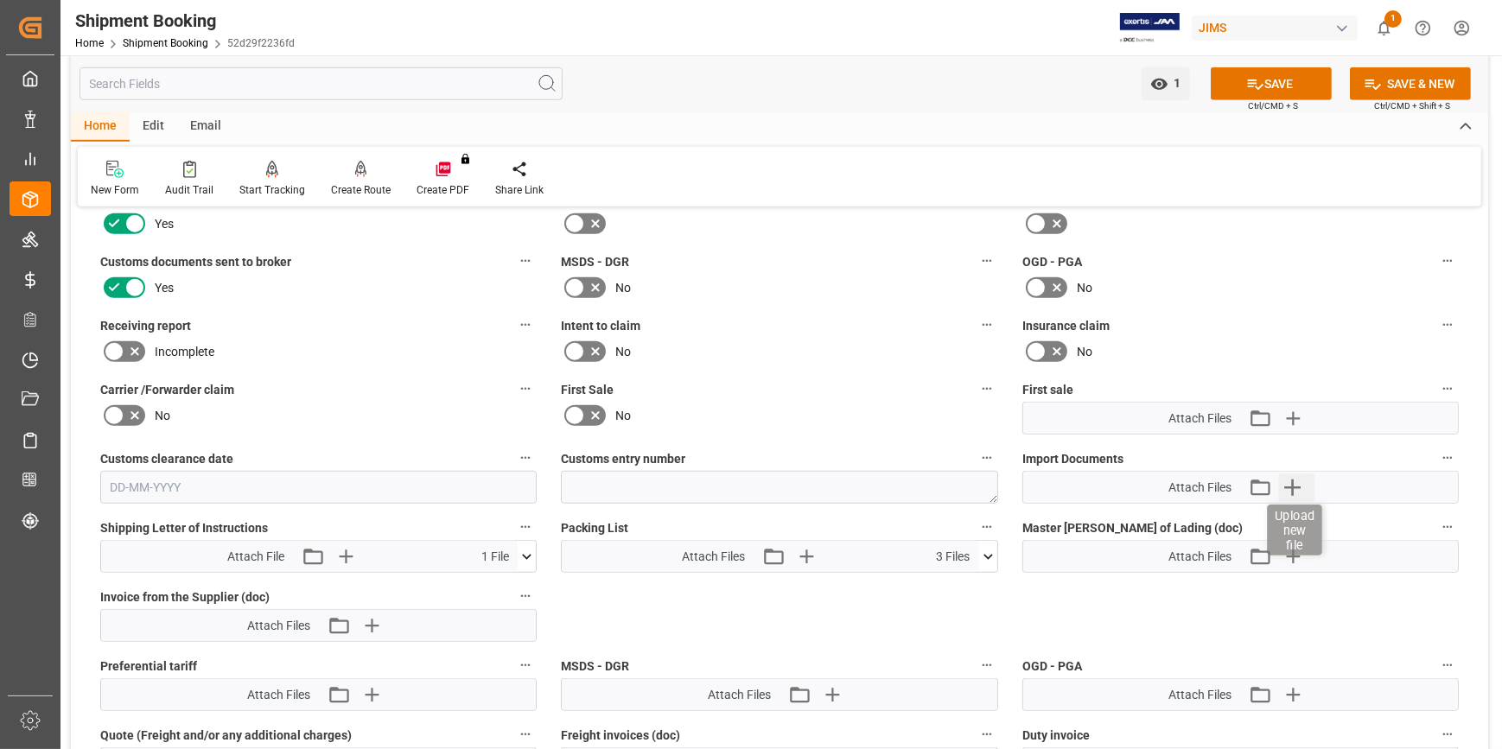
click at [1295, 481] on icon "button" at bounding box center [1293, 488] width 28 height 28
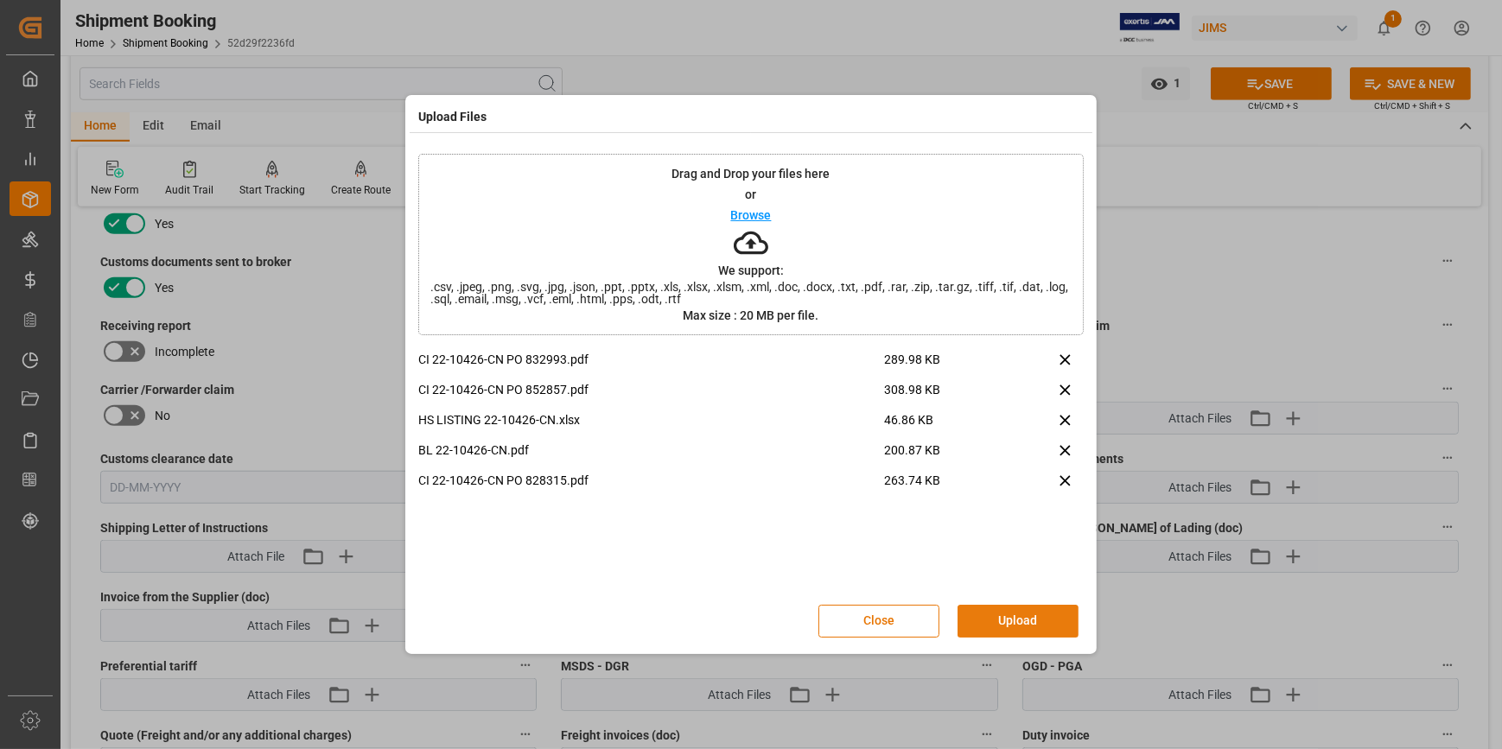
click at [1022, 620] on button "Upload" at bounding box center [1018, 621] width 121 height 33
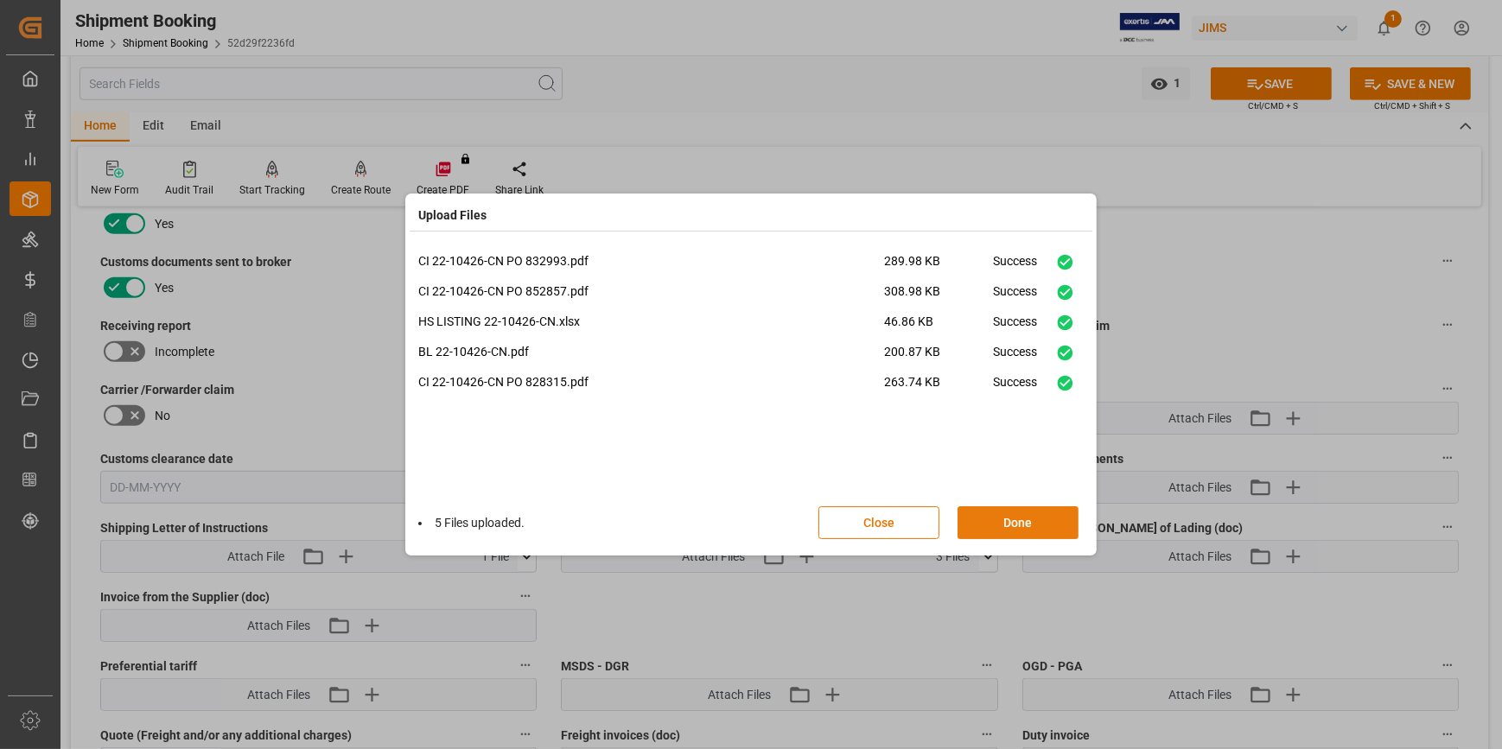
click at [1015, 519] on button "Done" at bounding box center [1018, 522] width 121 height 33
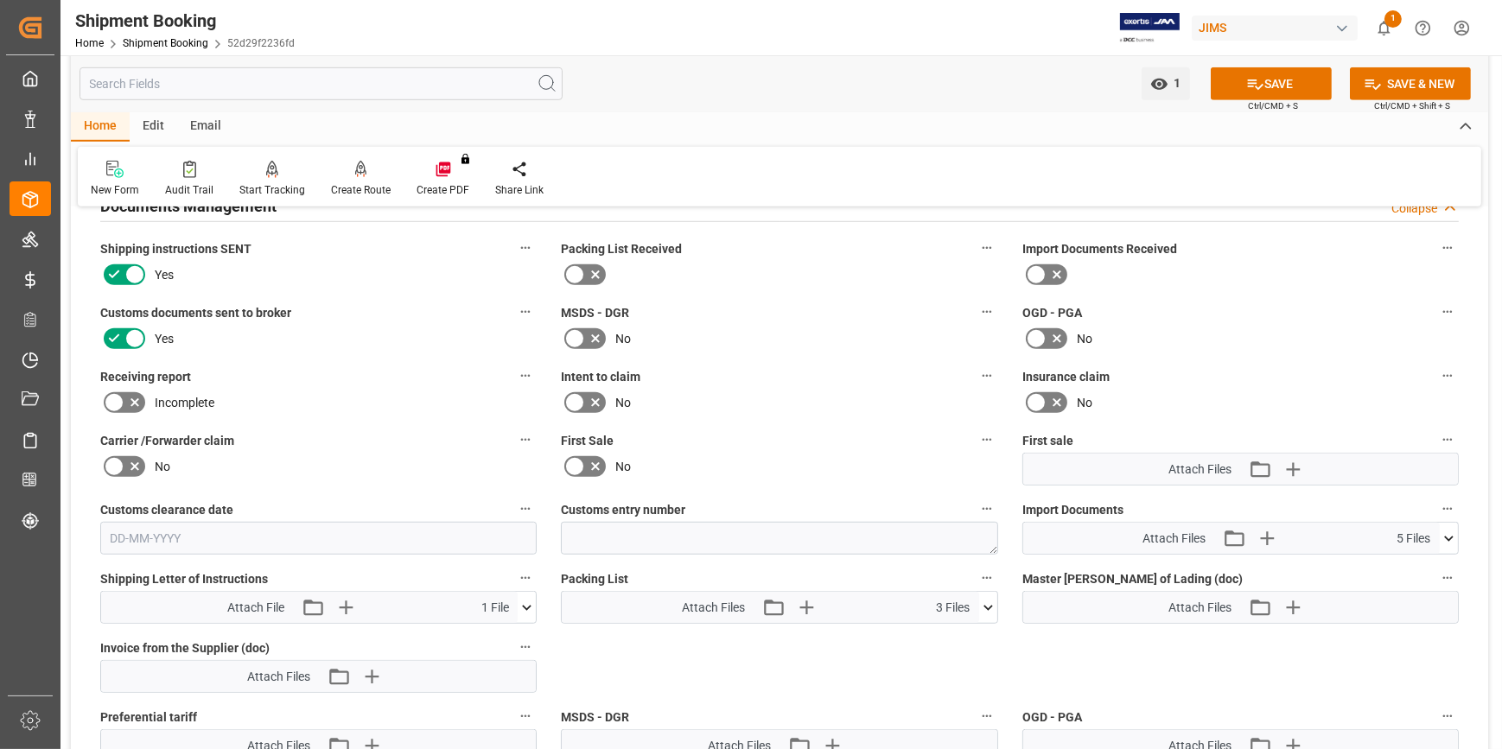
scroll to position [1571, 0]
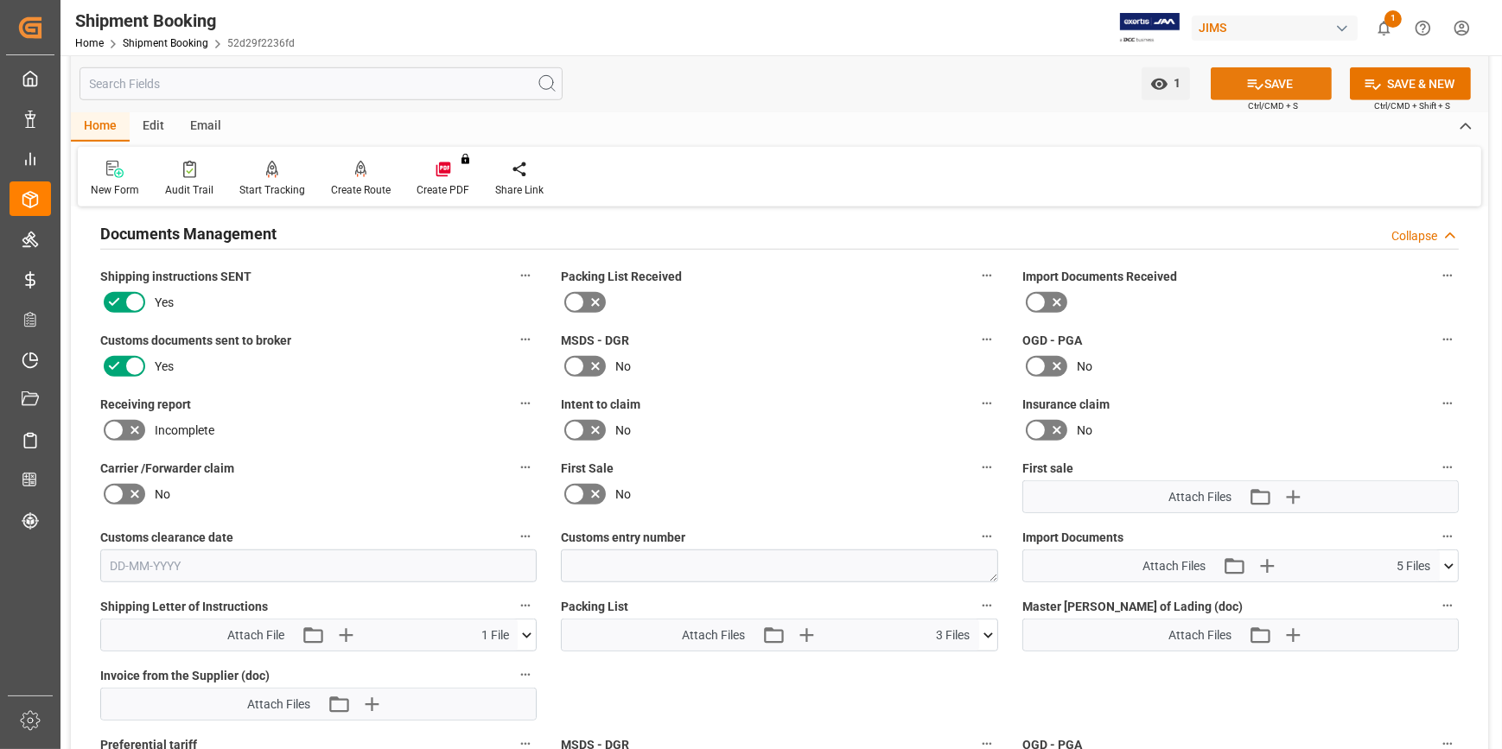
click at [1271, 92] on button "SAVE" at bounding box center [1271, 83] width 121 height 33
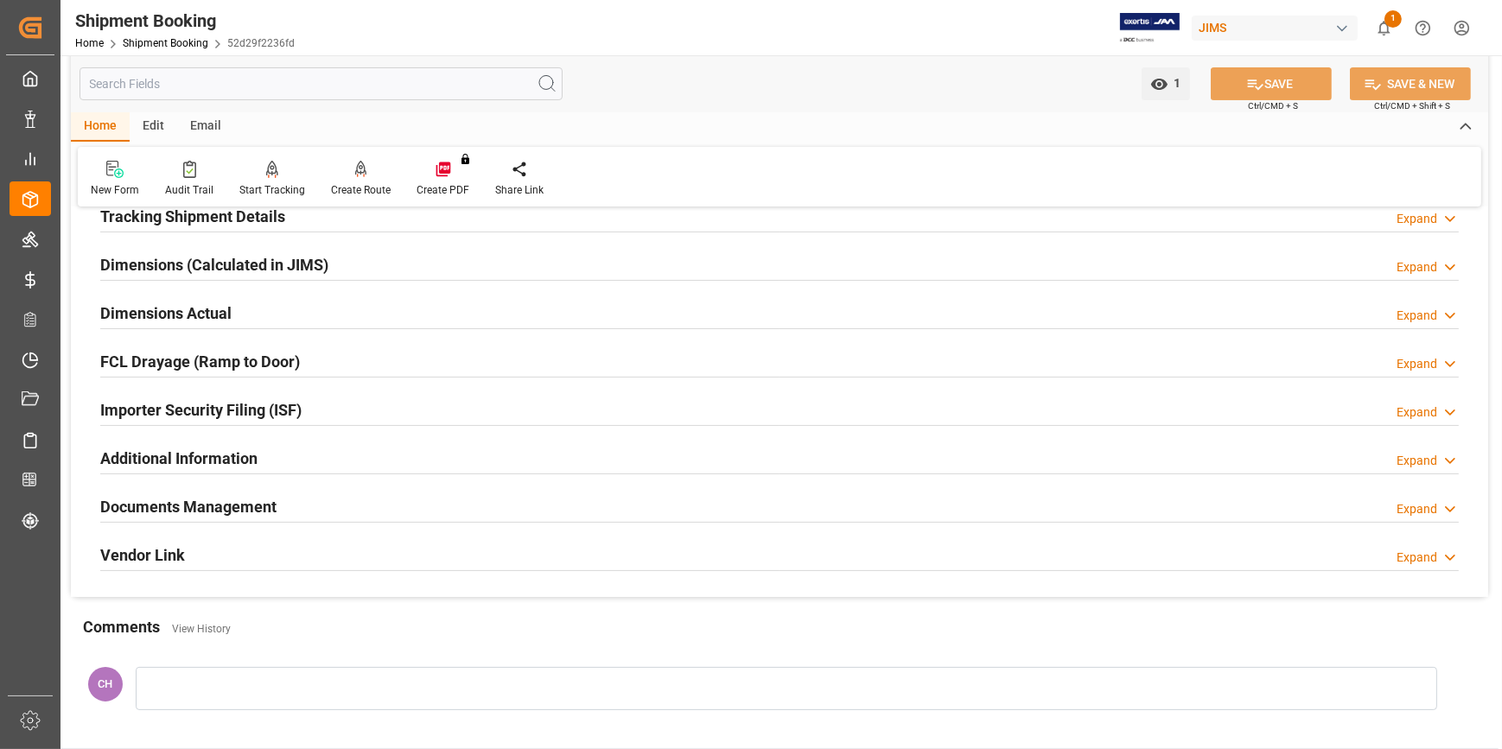
scroll to position [356, 0]
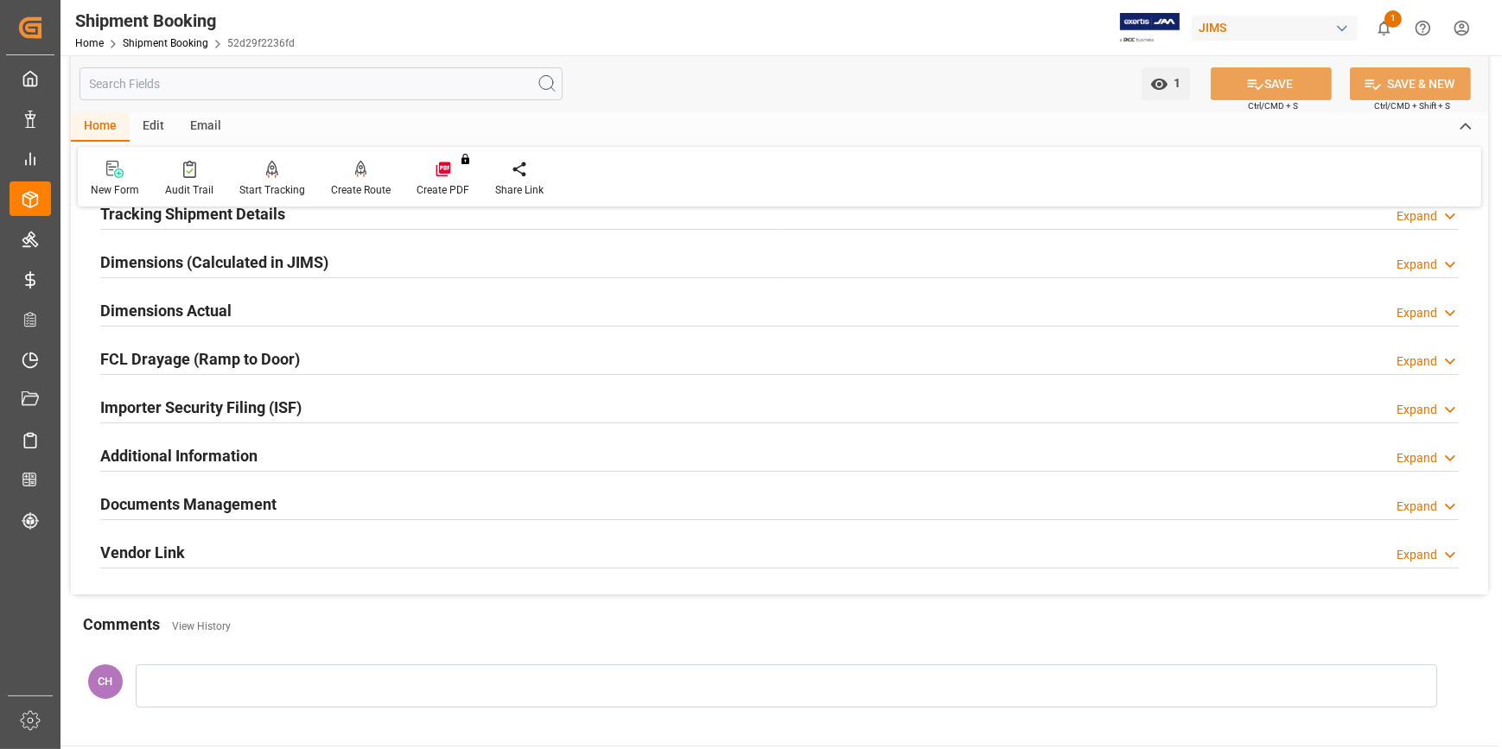
click at [215, 493] on h2 "Documents Management" at bounding box center [188, 504] width 176 height 23
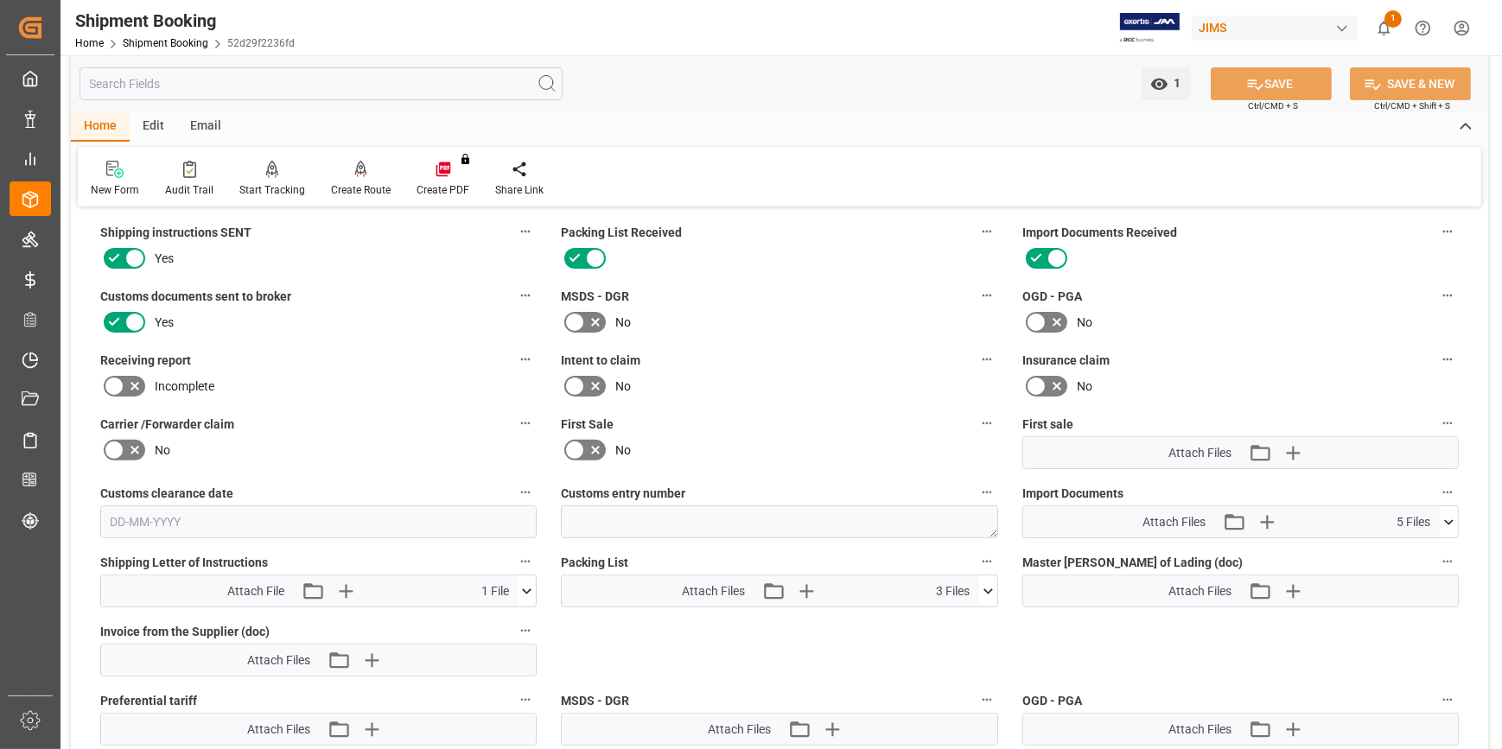
scroll to position [749, 0]
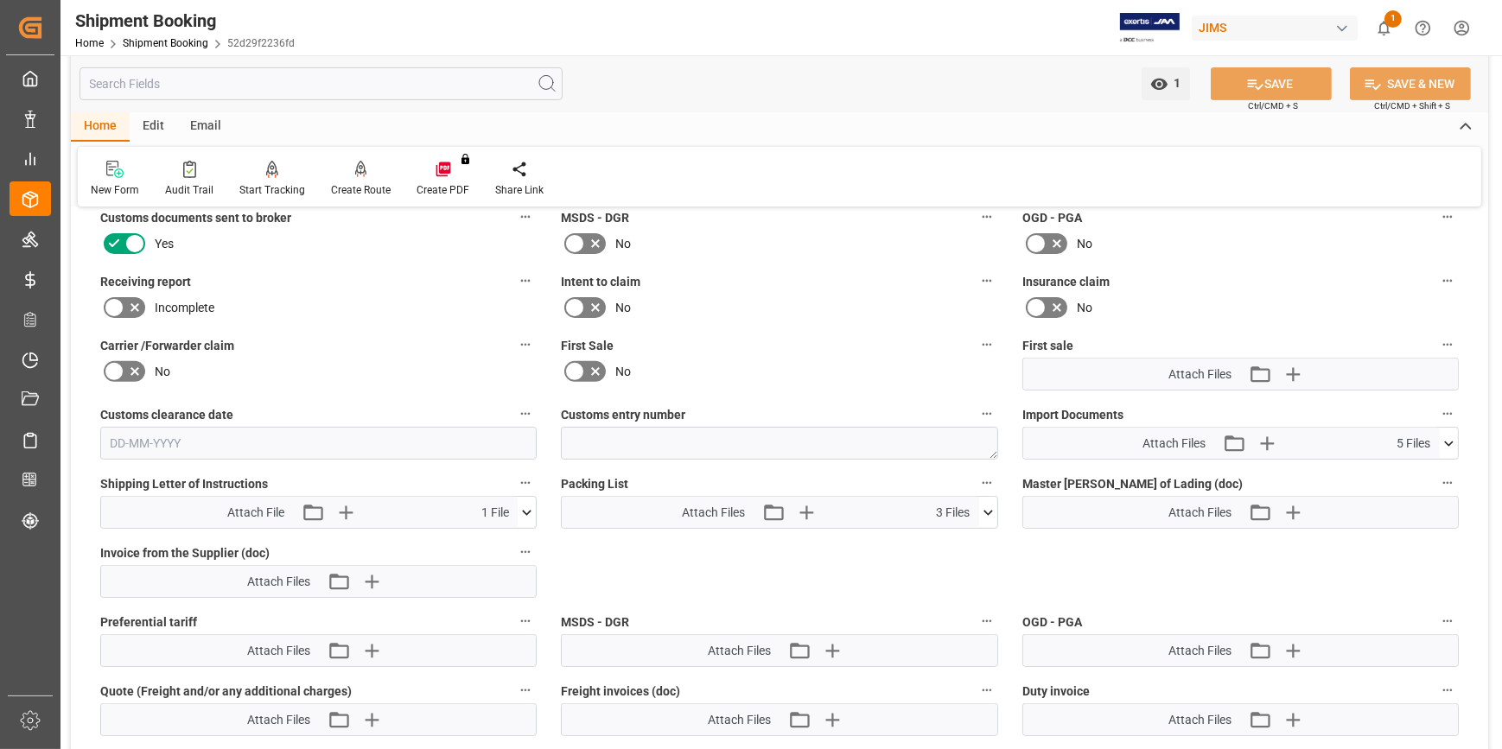
click at [1452, 438] on icon at bounding box center [1449, 444] width 18 height 18
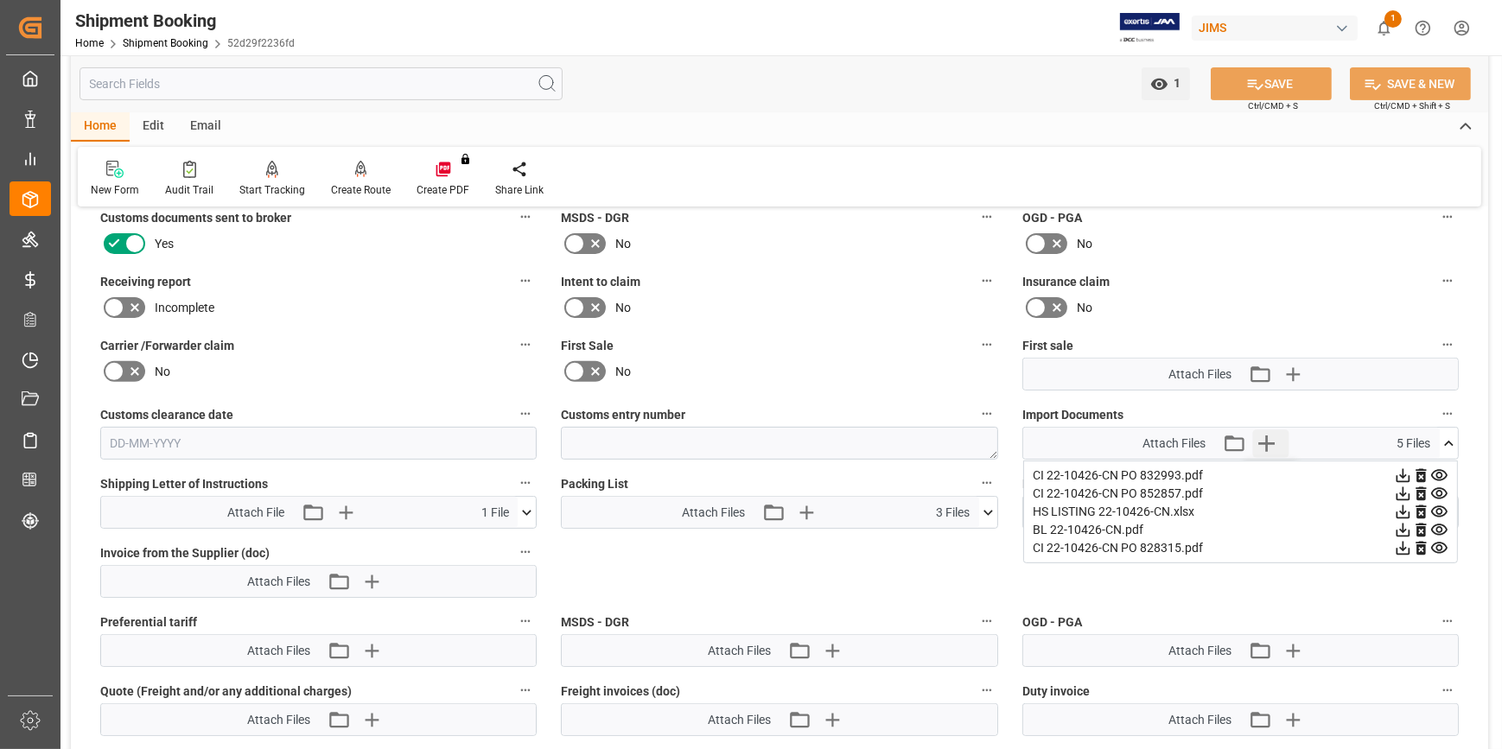
click at [1268, 438] on icon "button" at bounding box center [1267, 444] width 28 height 28
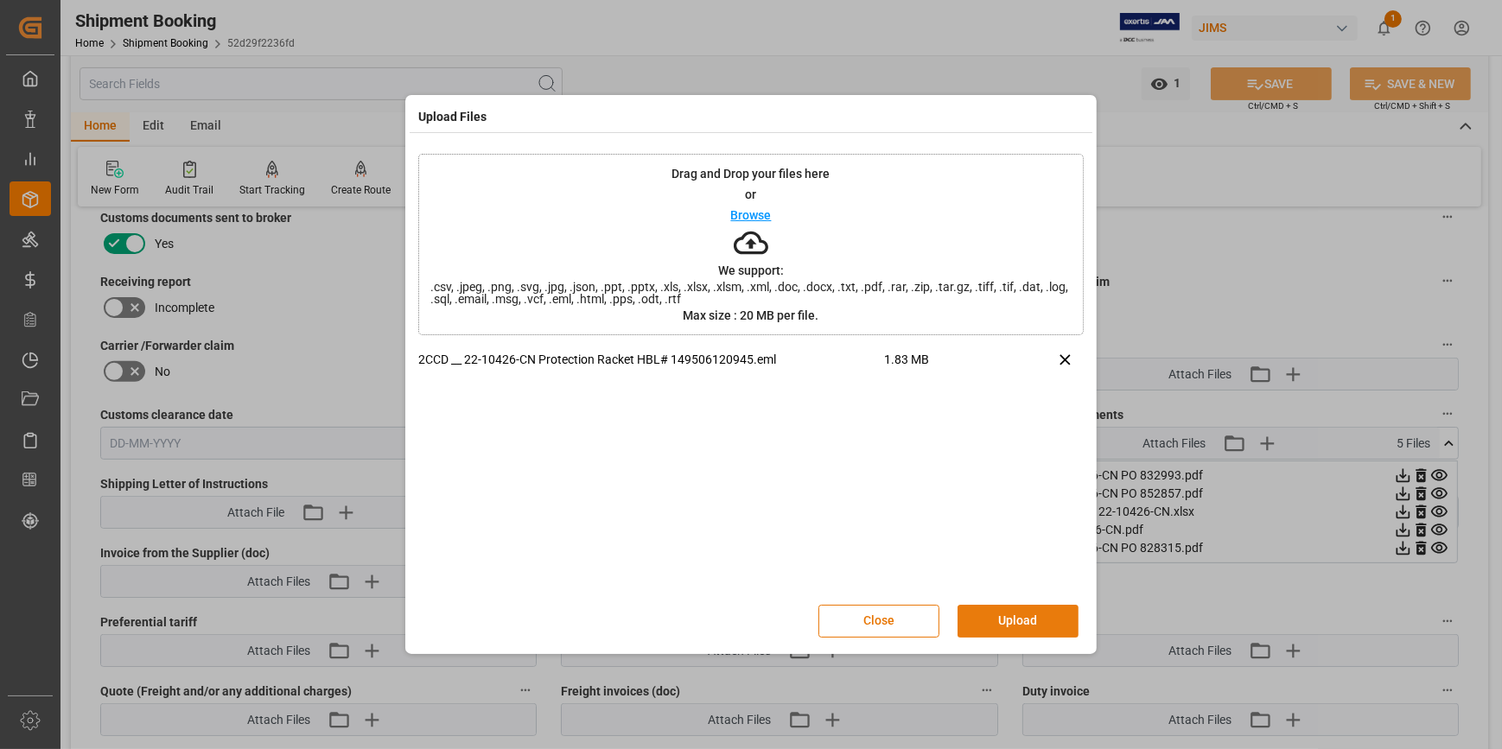
click at [1030, 626] on button "Upload" at bounding box center [1018, 621] width 121 height 33
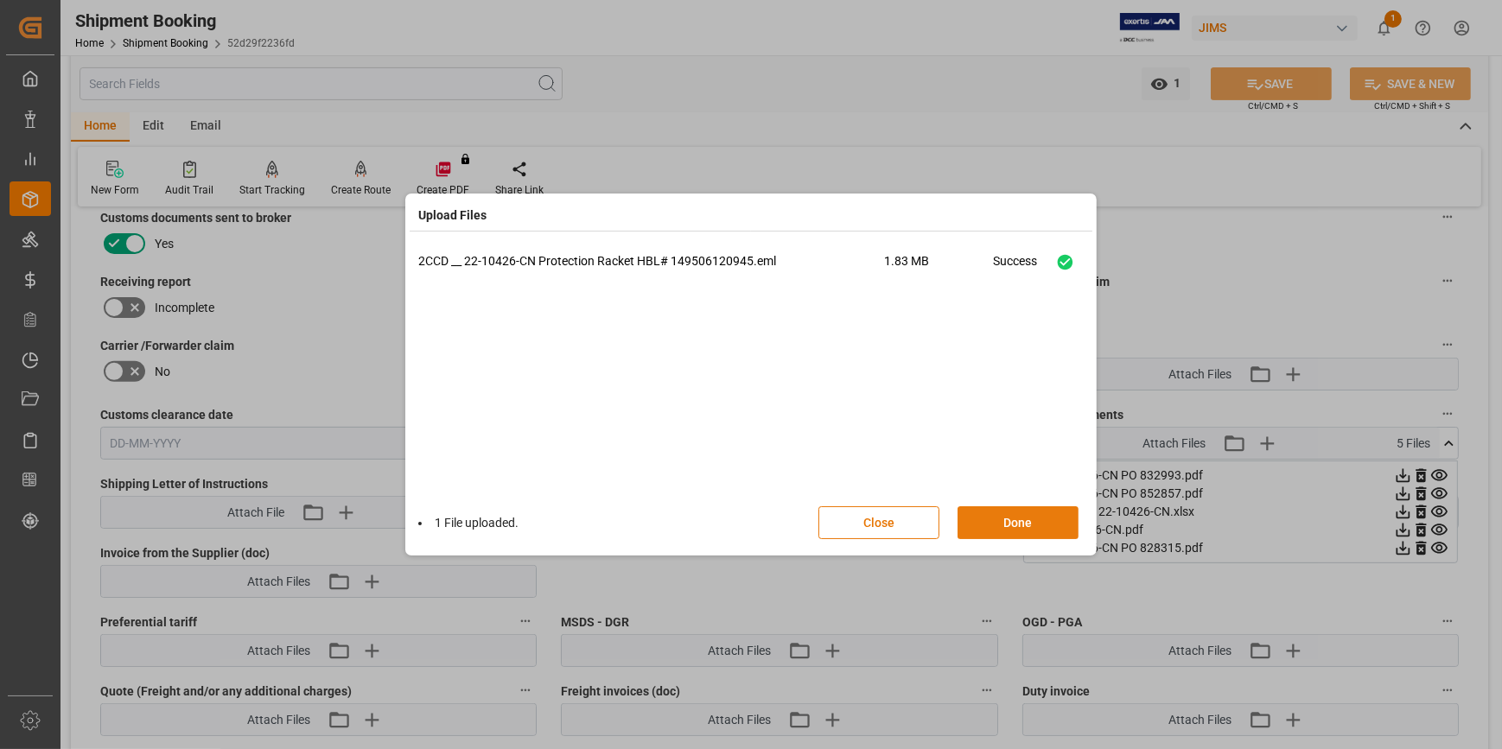
click at [994, 529] on button "Done" at bounding box center [1018, 522] width 121 height 33
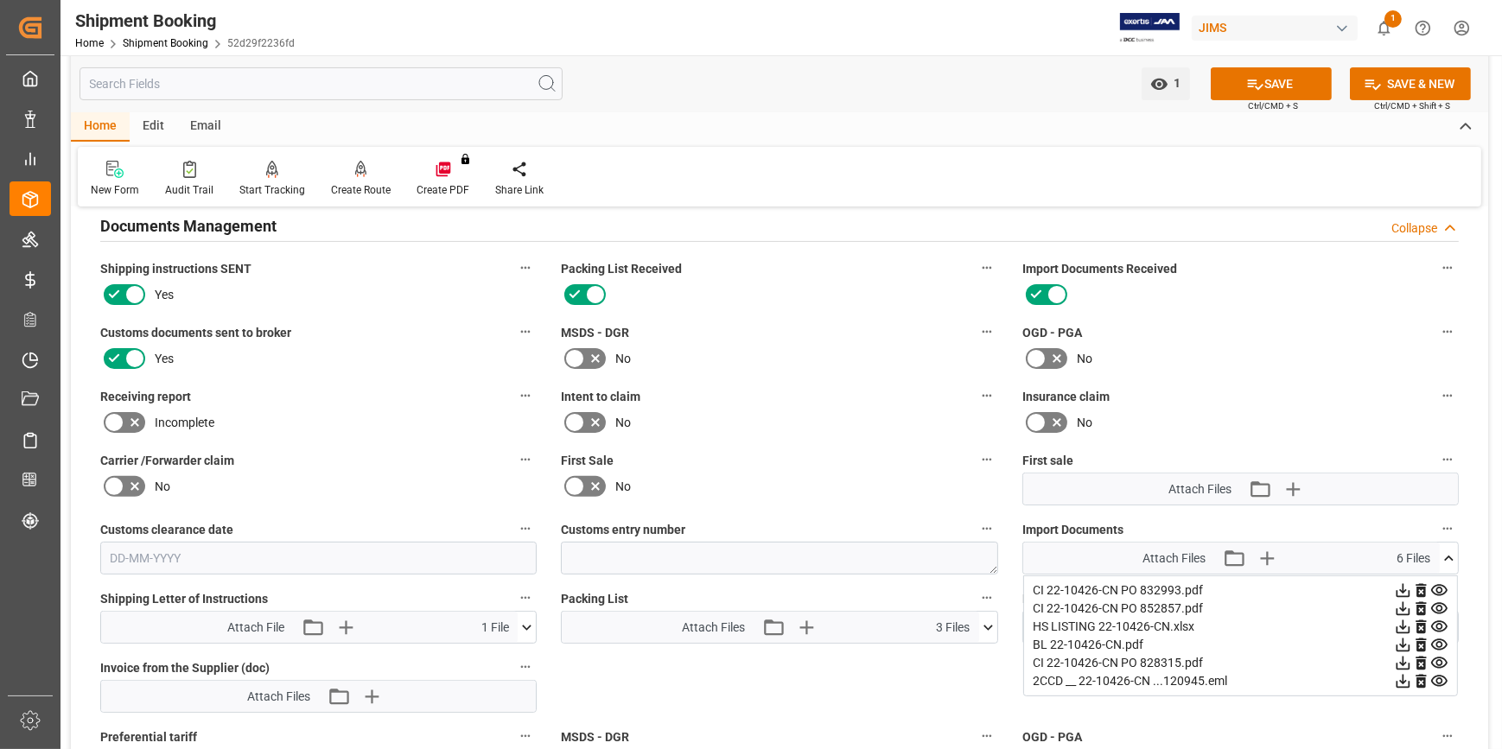
scroll to position [828, 0]
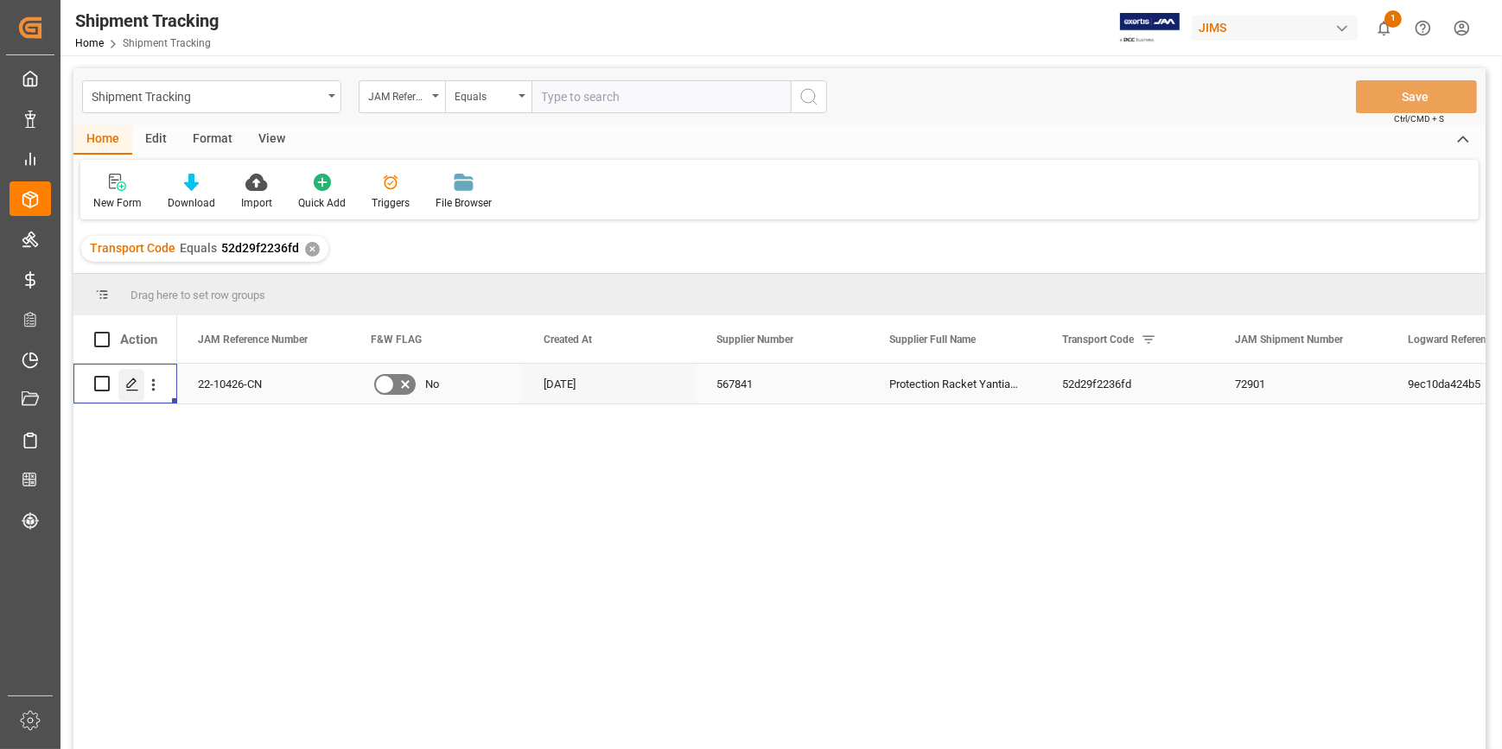
click at [130, 387] on icon "Press SPACE to select this row." at bounding box center [132, 385] width 14 height 14
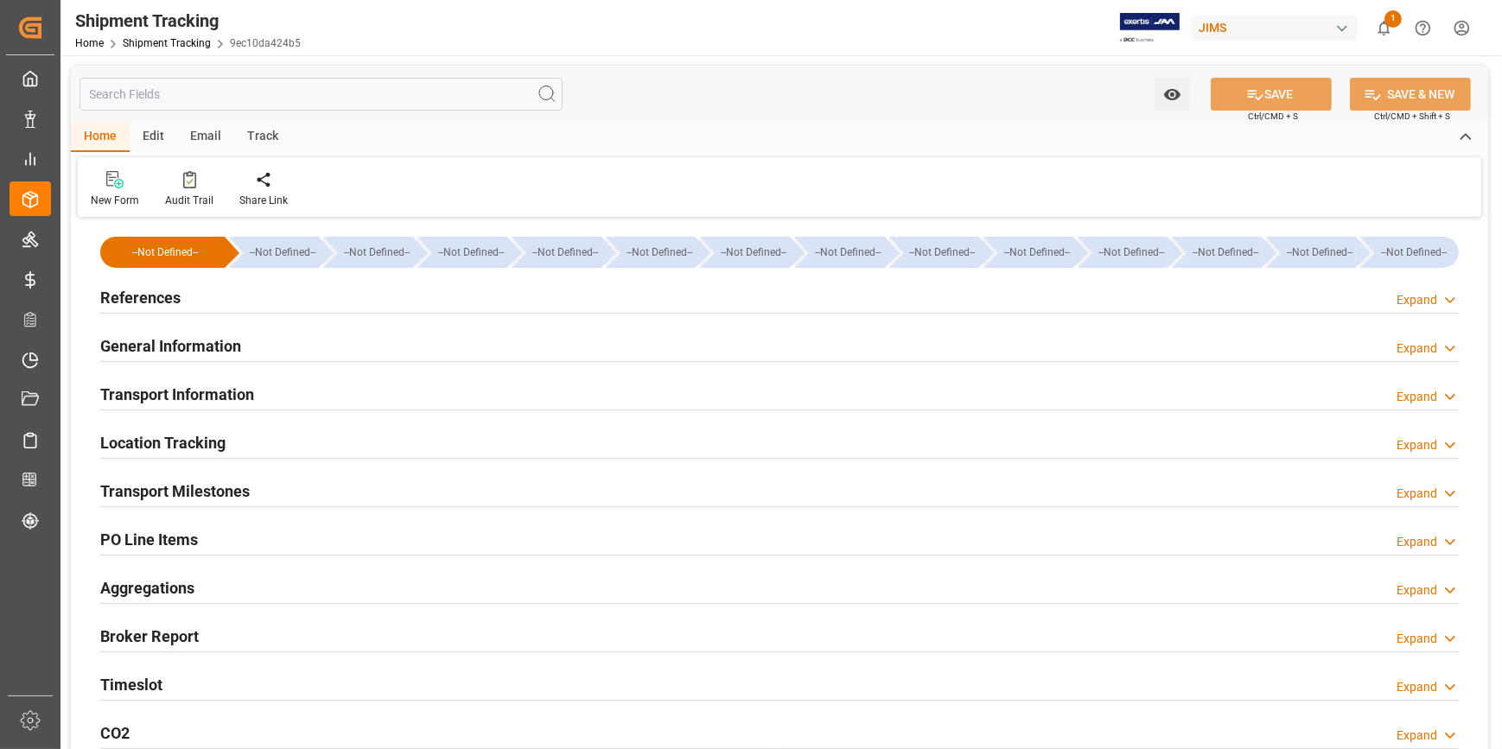
type input "[DATE]"
click at [136, 296] on h2 "References" at bounding box center [140, 297] width 80 height 23
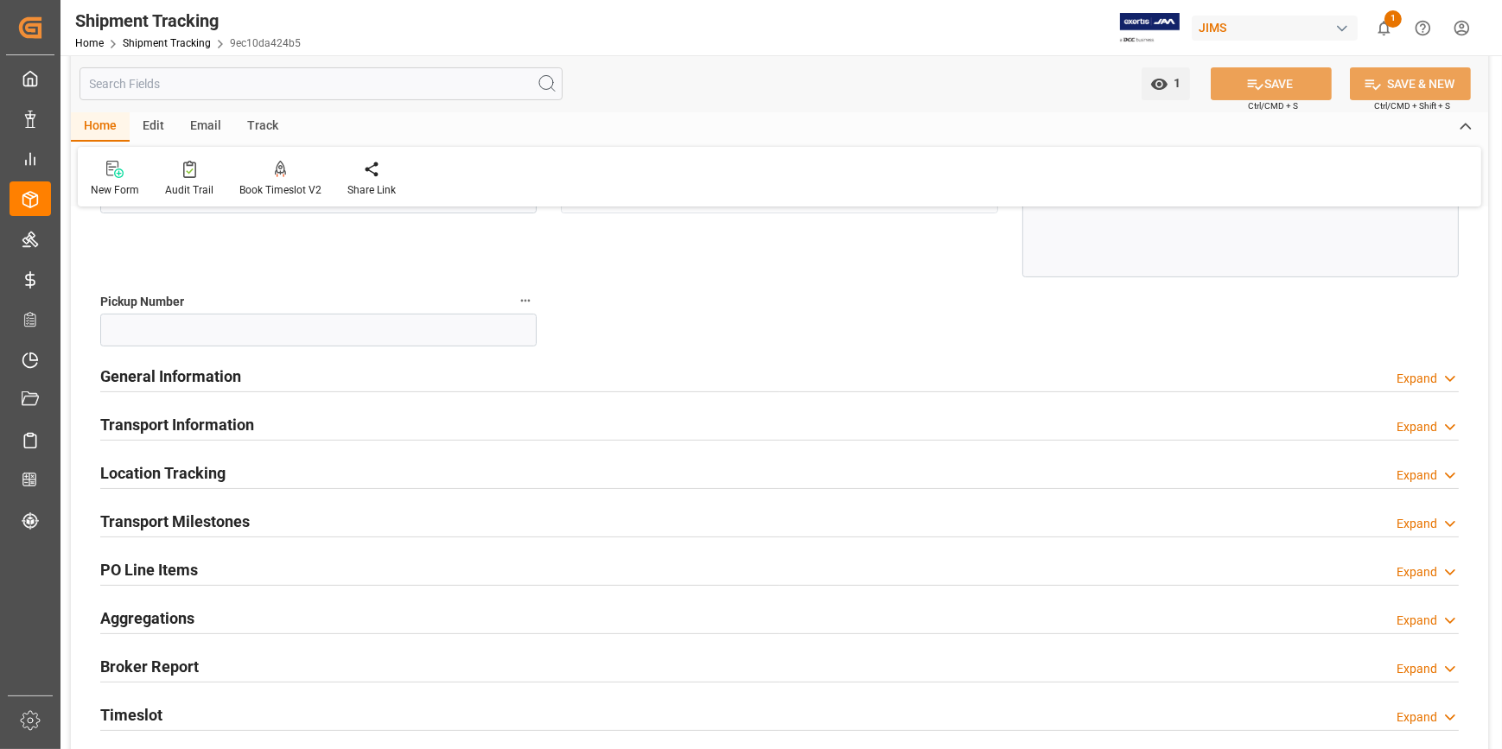
scroll to position [314, 0]
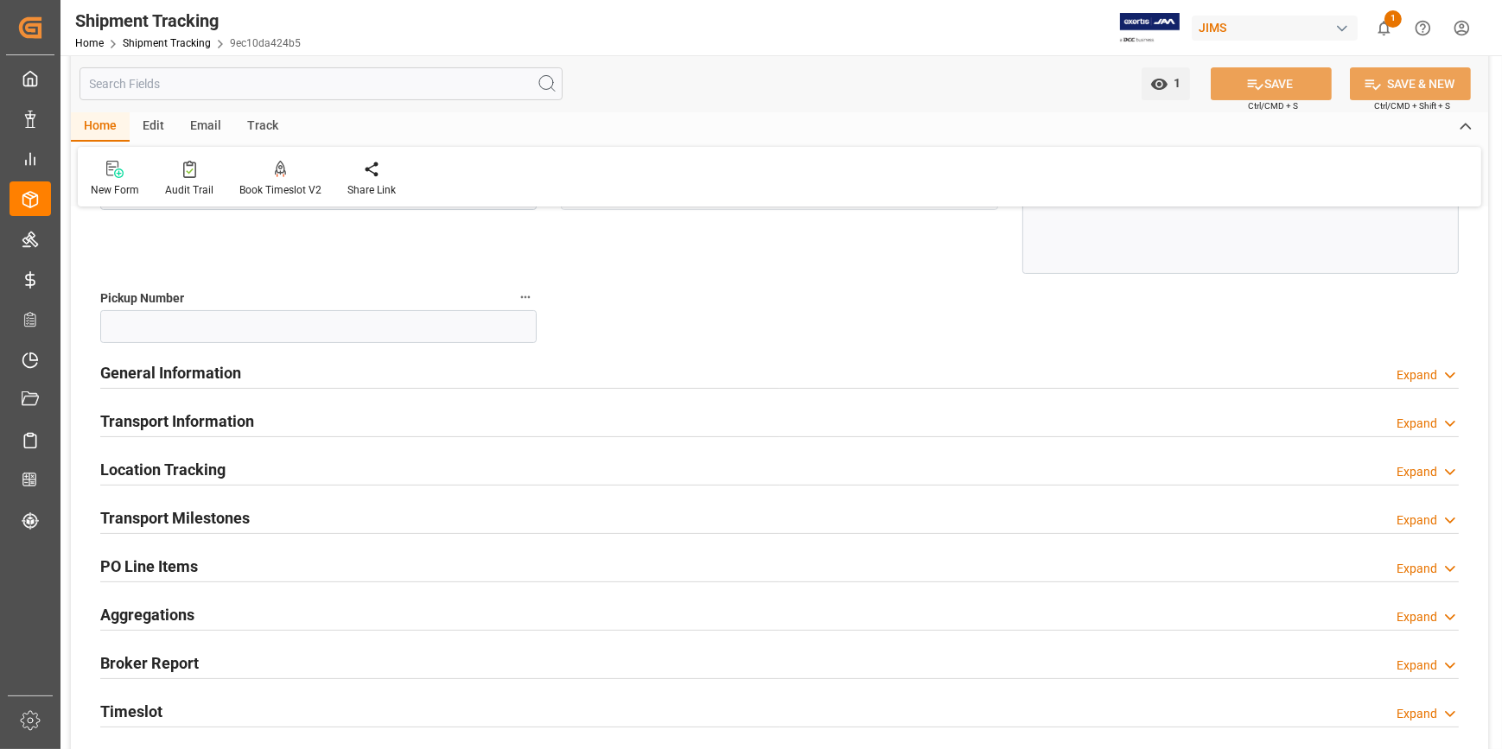
click at [193, 560] on h2 "PO Line Items" at bounding box center [149, 566] width 98 height 23
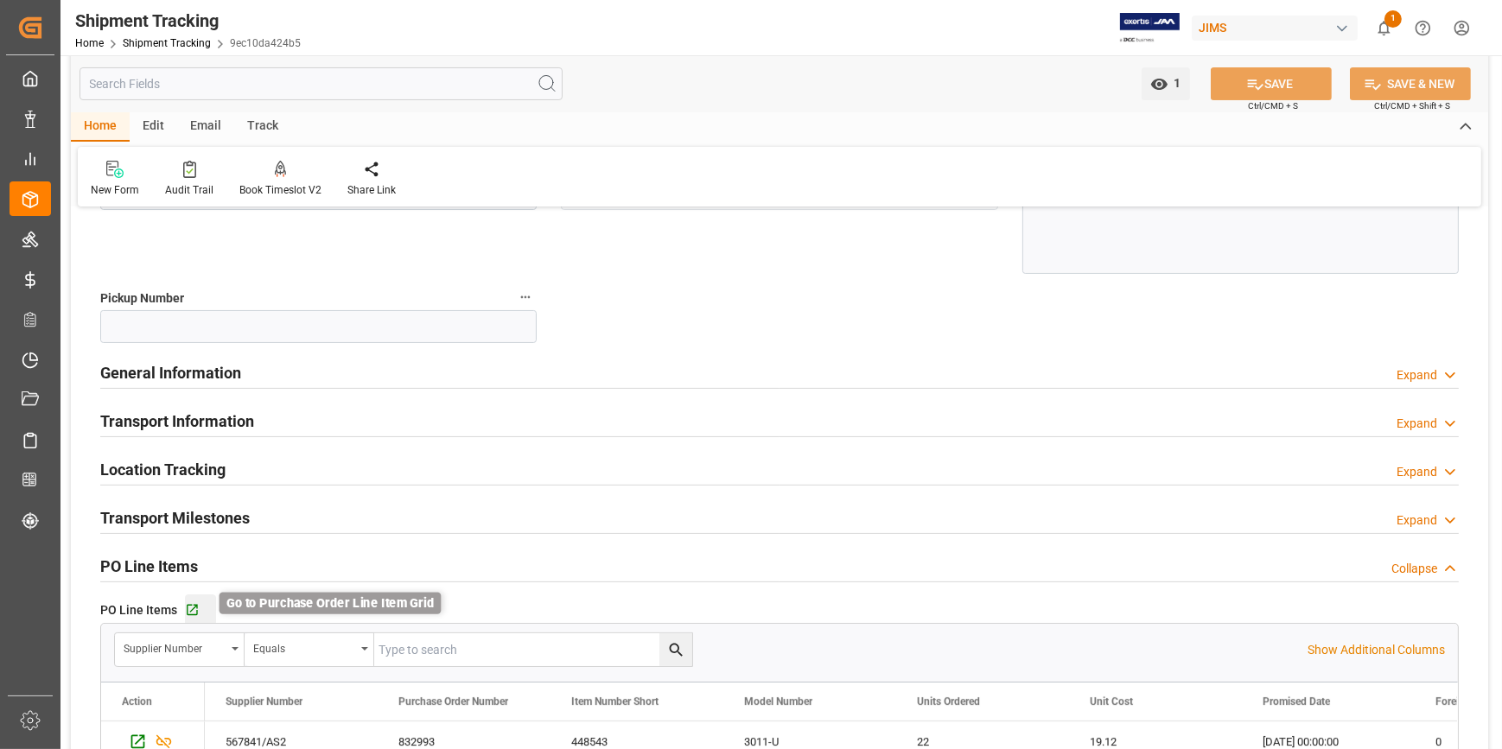
click at [195, 614] on icon "button" at bounding box center [192, 610] width 11 height 11
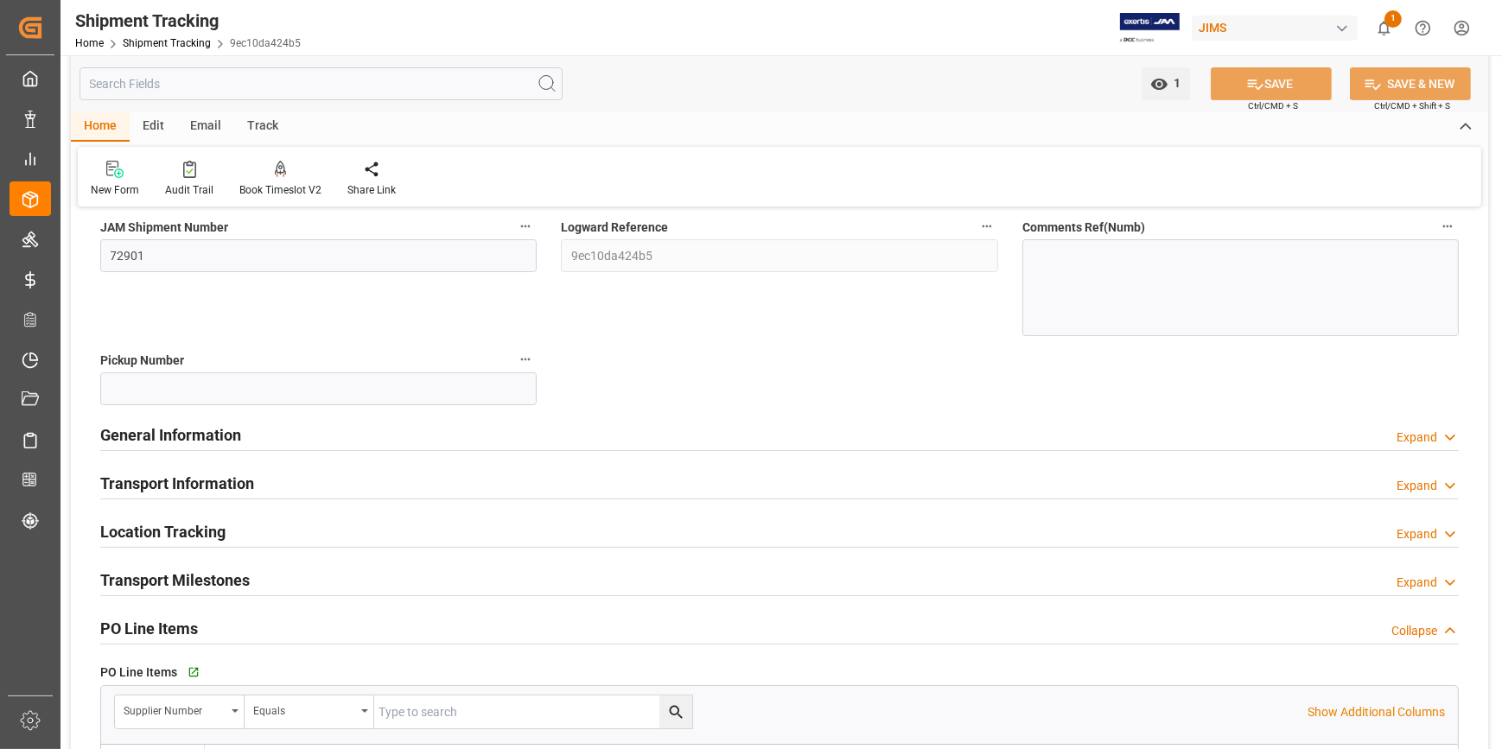
scroll to position [156, 0]
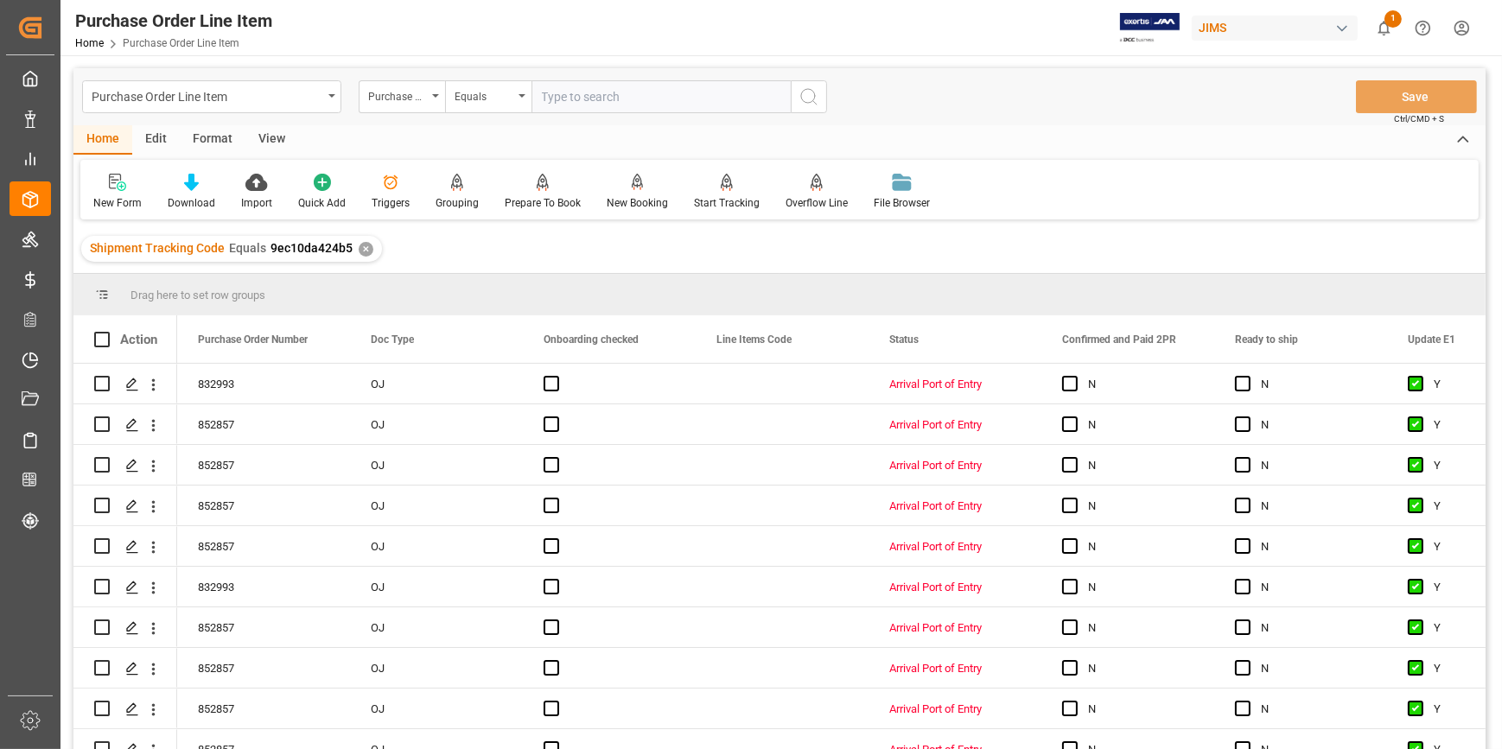
click at [269, 147] on div "View" at bounding box center [271, 139] width 53 height 29
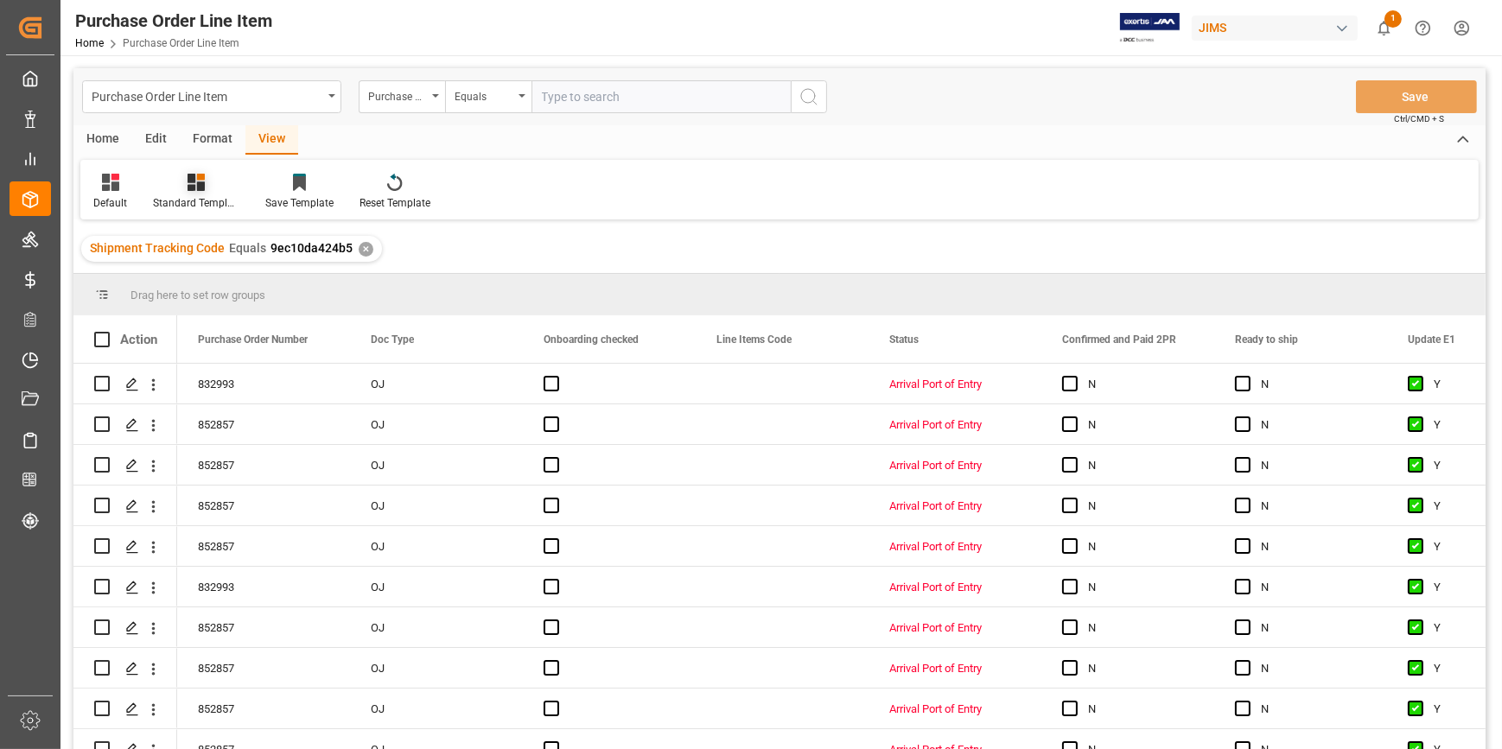
click at [173, 198] on div "Standard Templates" at bounding box center [196, 203] width 86 height 16
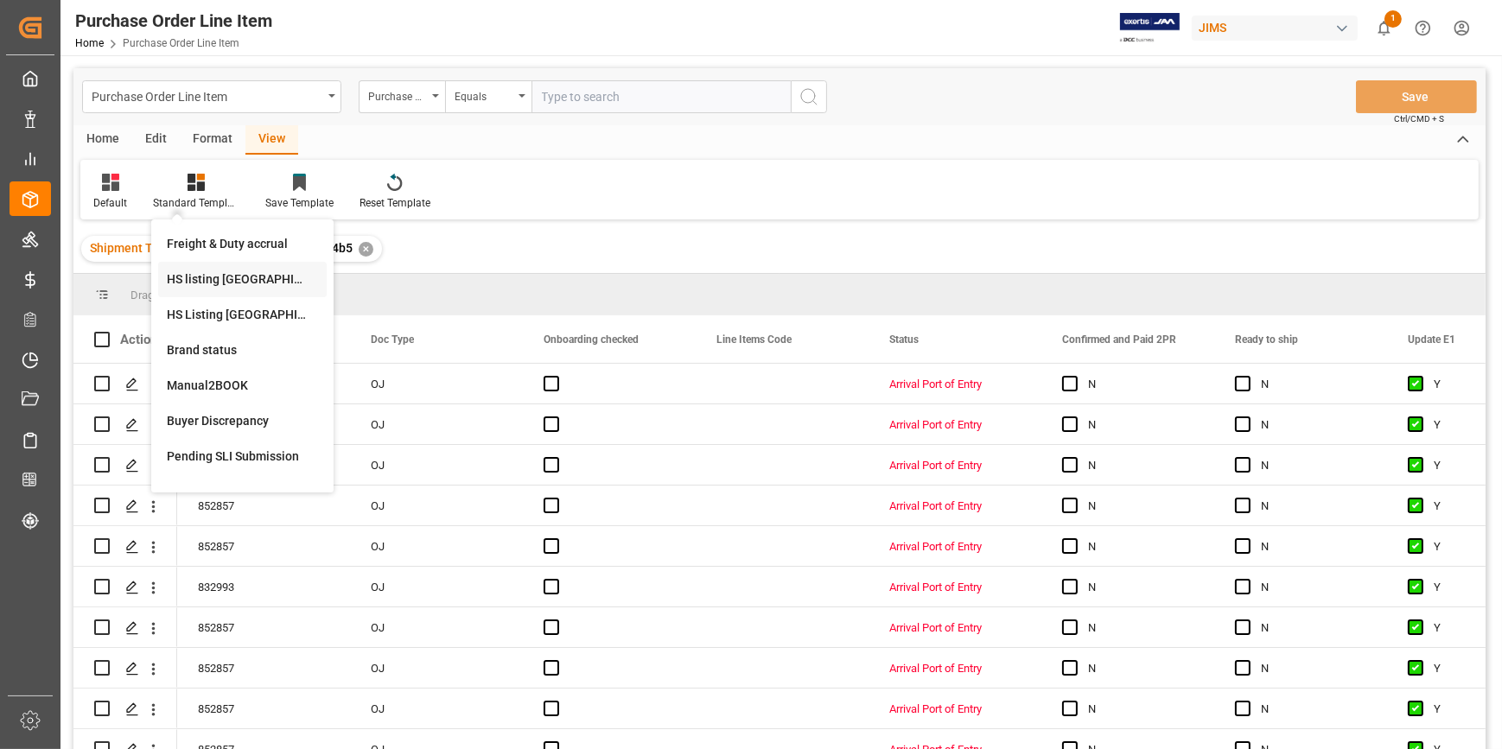
click at [220, 283] on div "HS listing USA" at bounding box center [242, 279] width 151 height 18
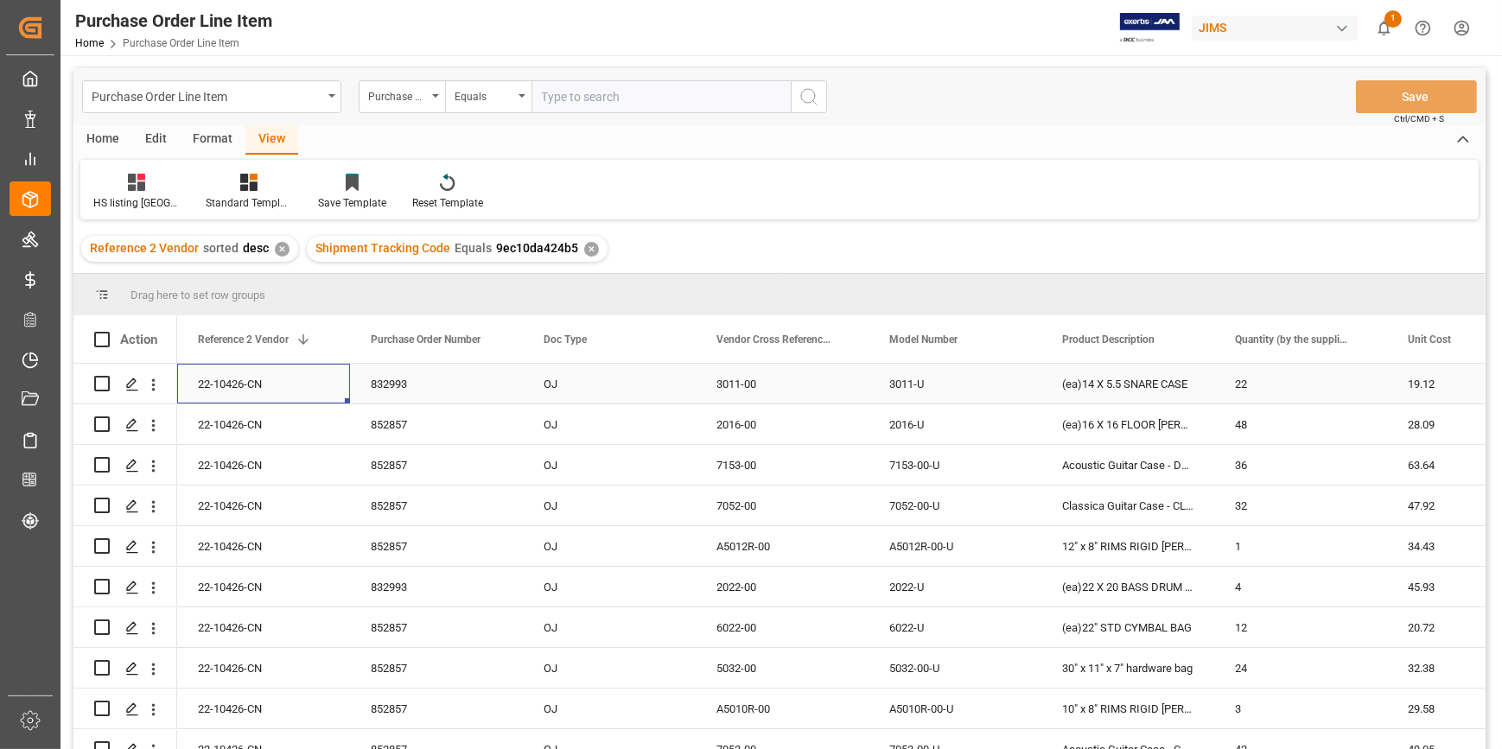
click at [233, 381] on div "22-10426-CN" at bounding box center [263, 384] width 173 height 40
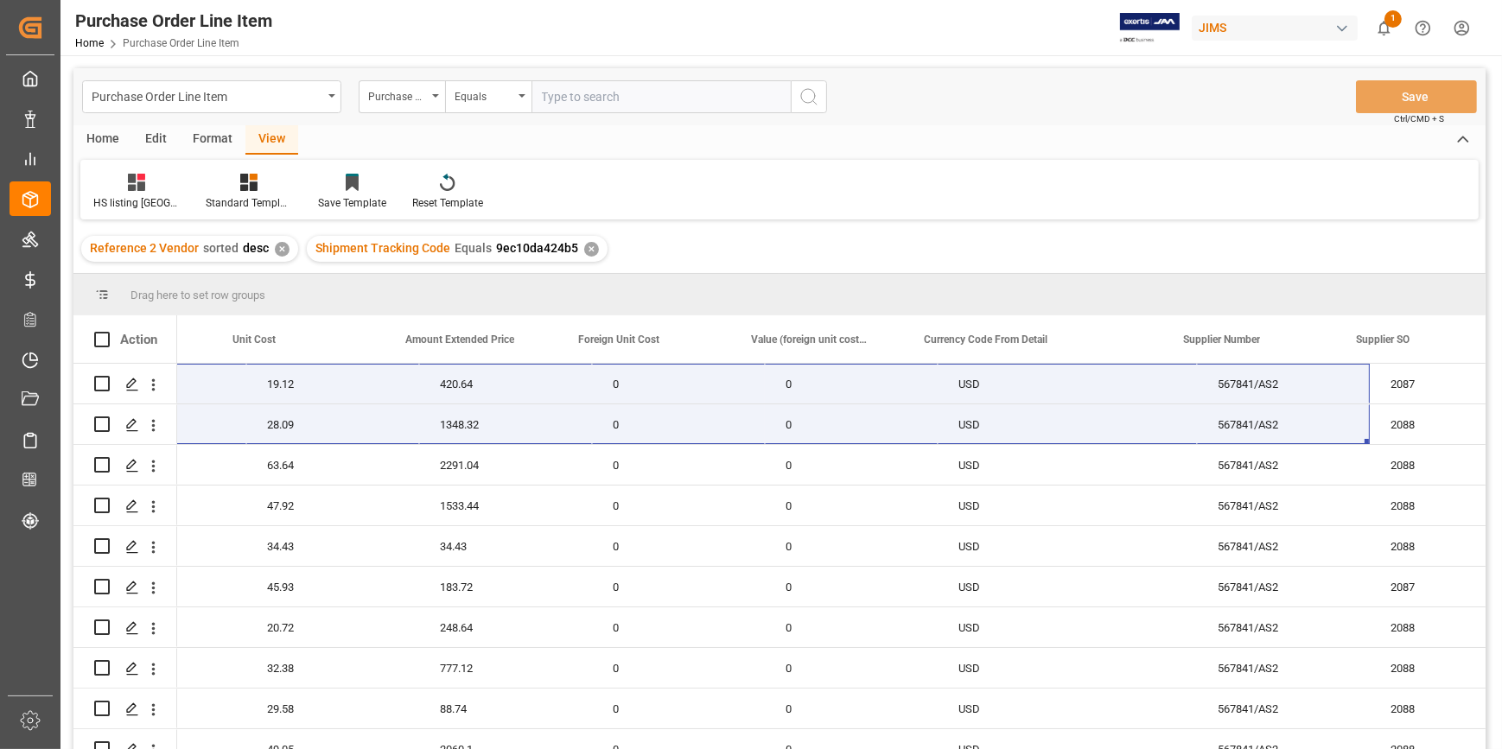
scroll to position [0, 1210]
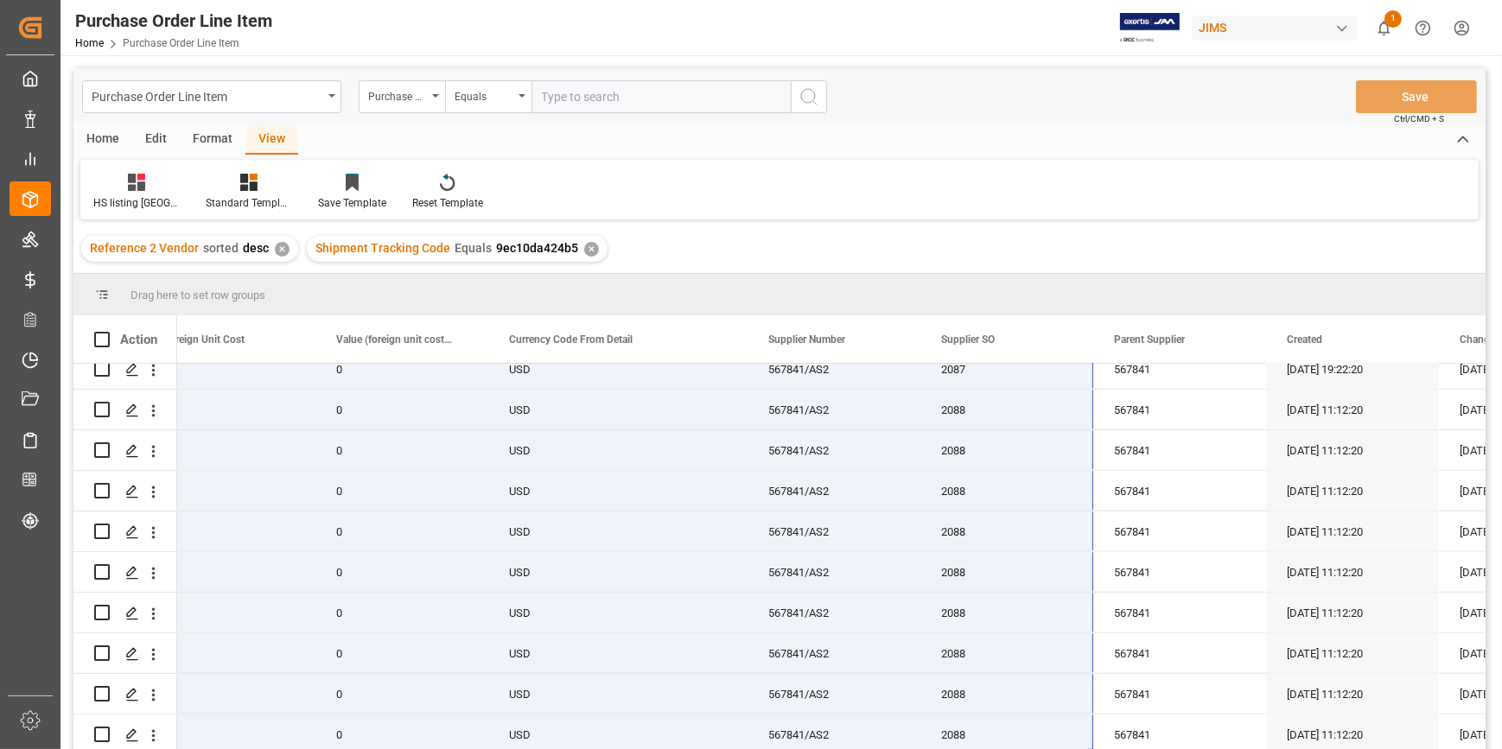
drag, startPoint x: 283, startPoint y: 385, endPoint x: 1072, endPoint y: 789, distance: 886.2
click at [1072, 748] on html "Created by potrace 1.15, written by Peter Selinger 2001-2017 Created by potrace…" at bounding box center [751, 374] width 1502 height 749
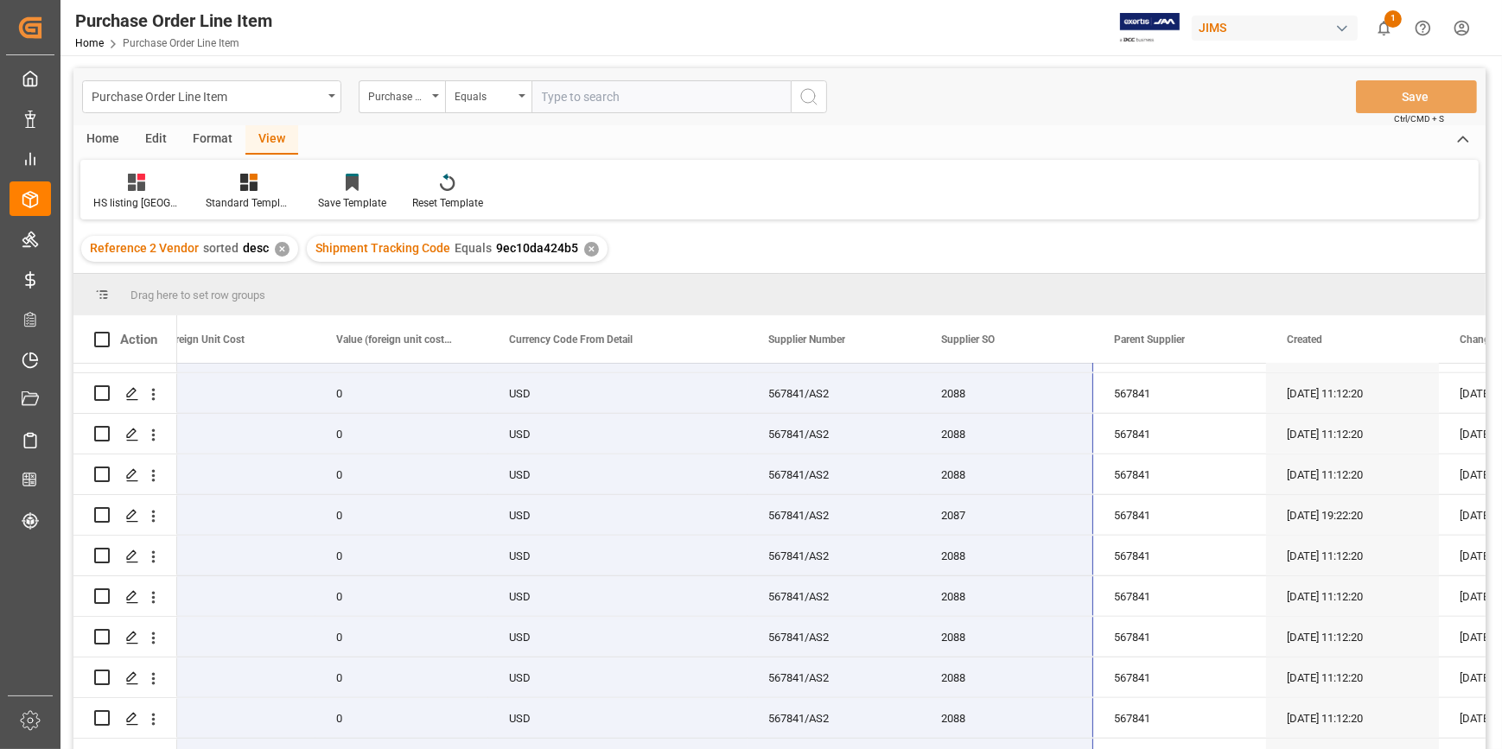
scroll to position [2014, 0]
